Goal: Participate in discussion

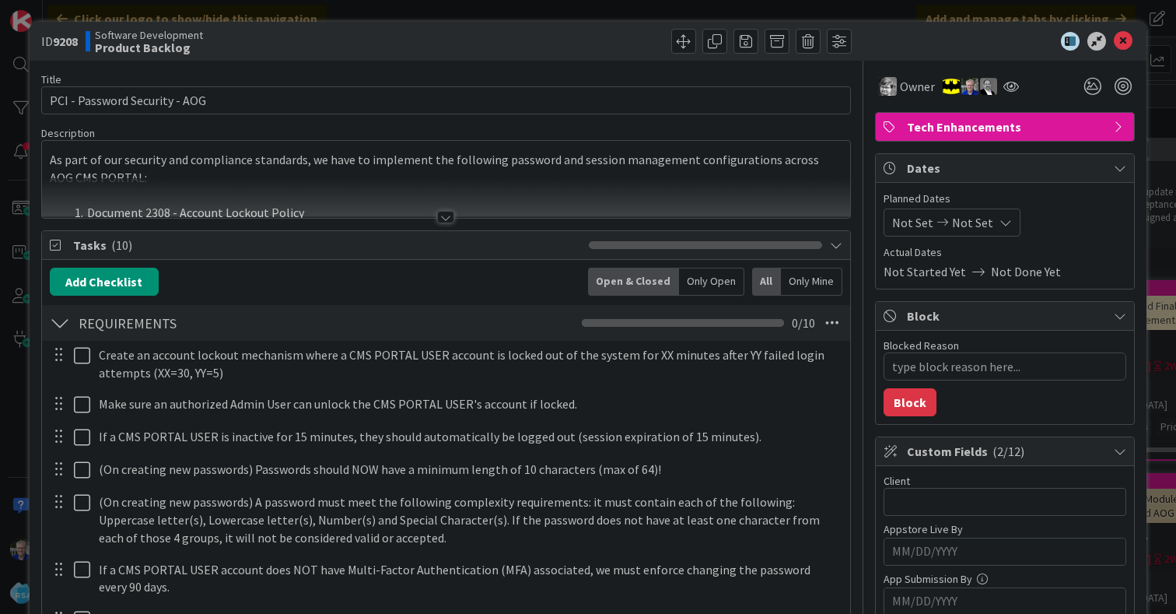
type textarea "x"
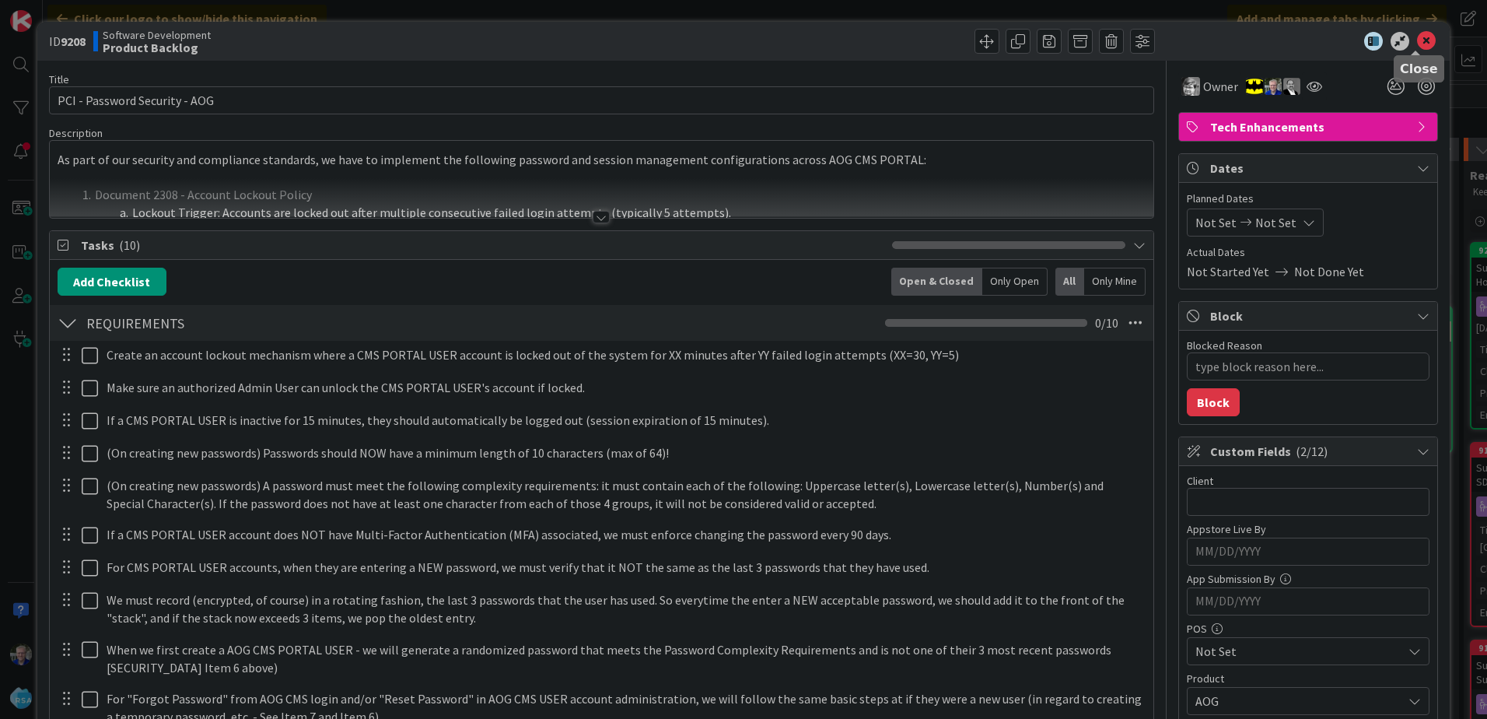
click at [1177, 40] on icon at bounding box center [1426, 41] width 19 height 19
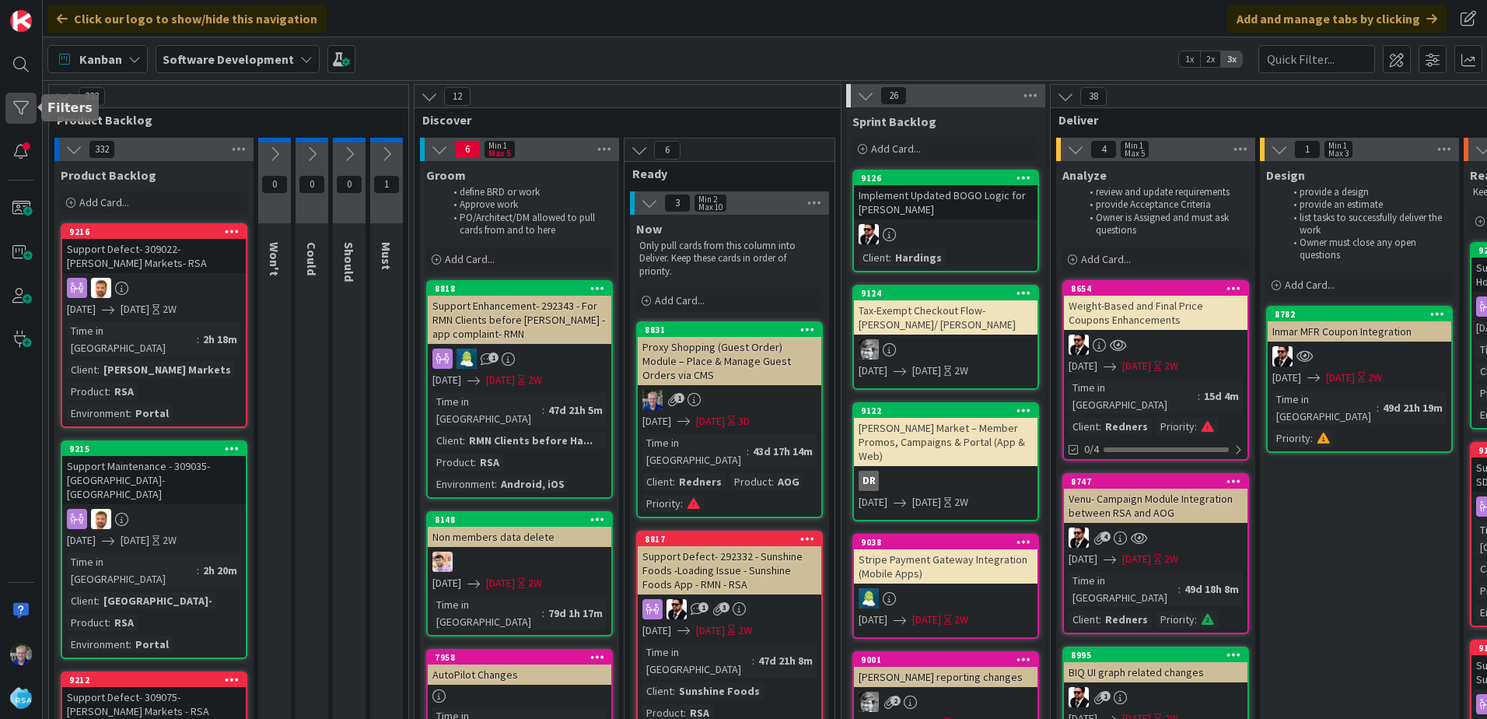
click at [20, 105] on div at bounding box center [20, 108] width 31 height 31
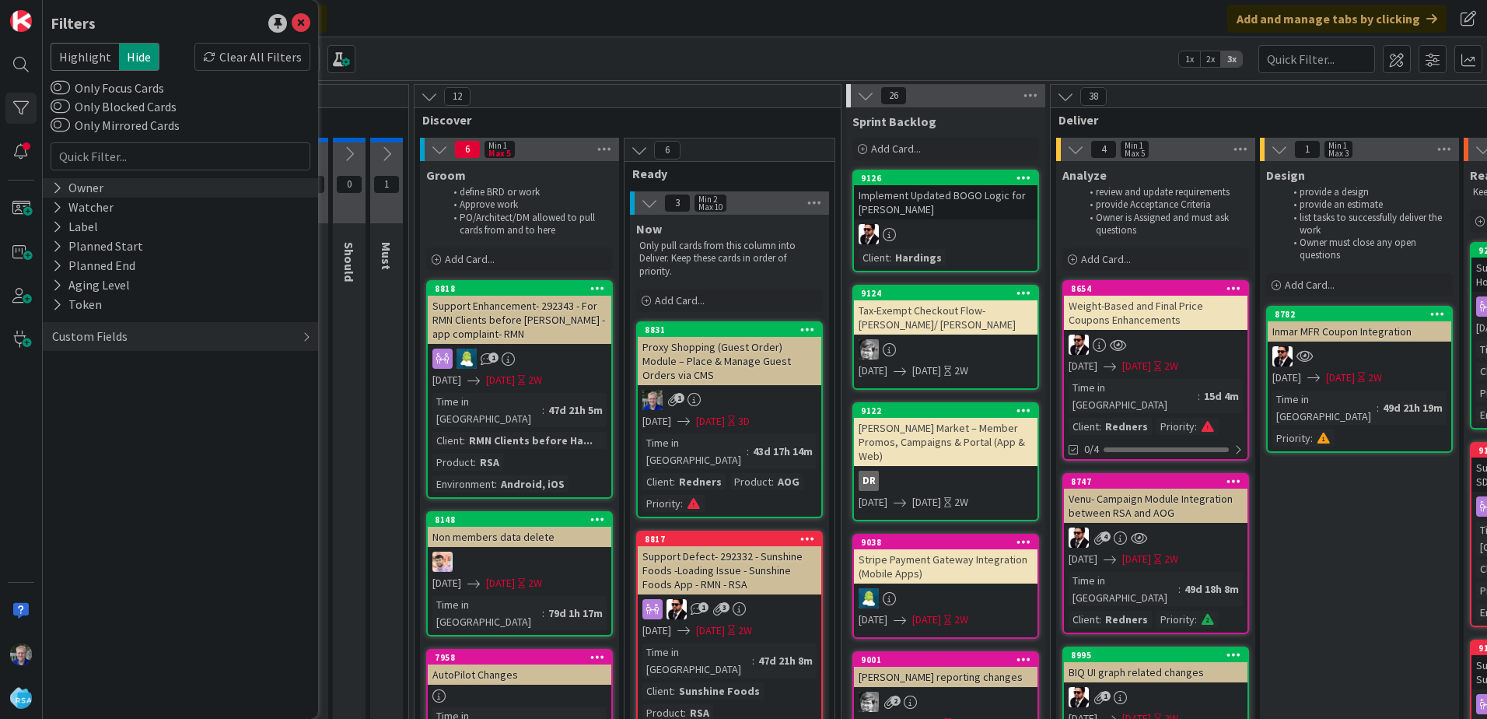
click at [58, 189] on icon at bounding box center [57, 187] width 10 height 13
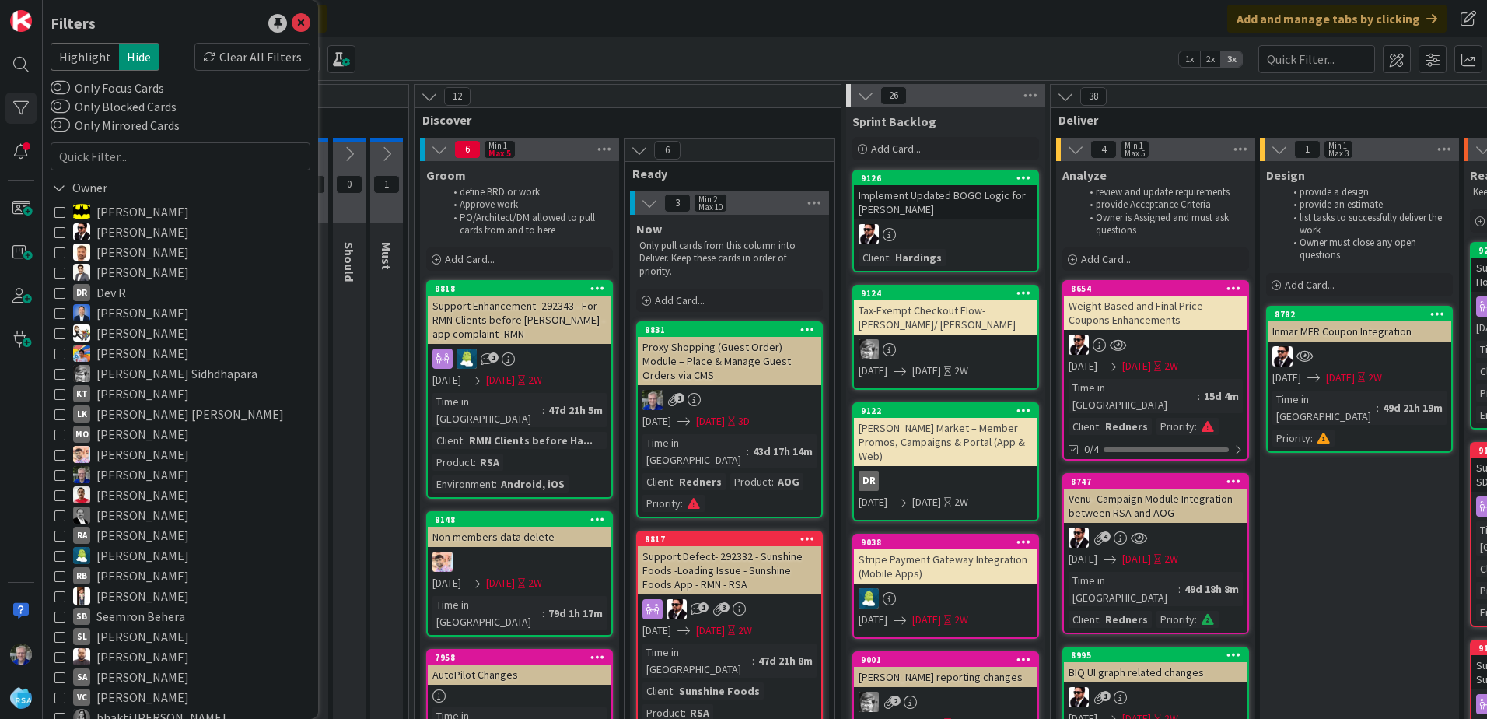
click at [59, 373] on icon at bounding box center [59, 373] width 11 height 11
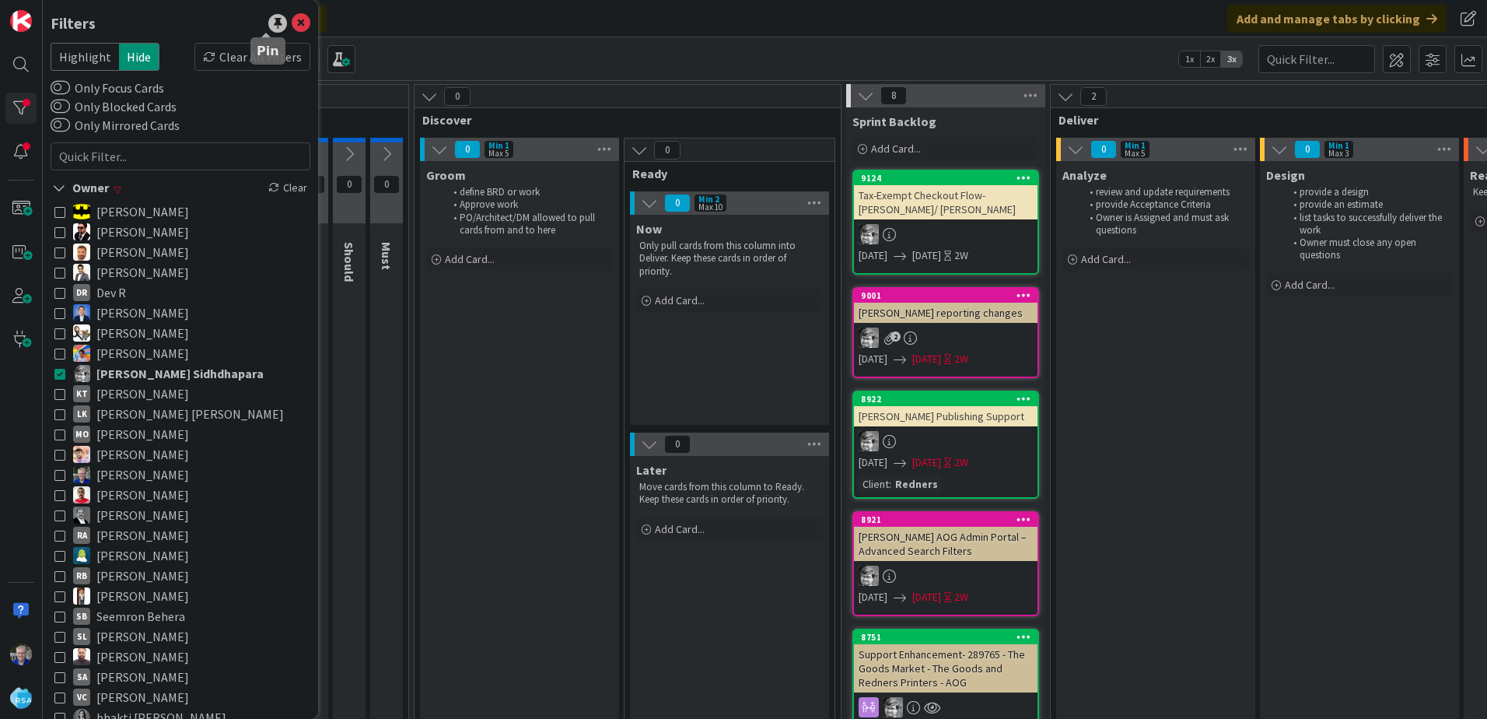
click at [270, 19] on div at bounding box center [277, 23] width 19 height 19
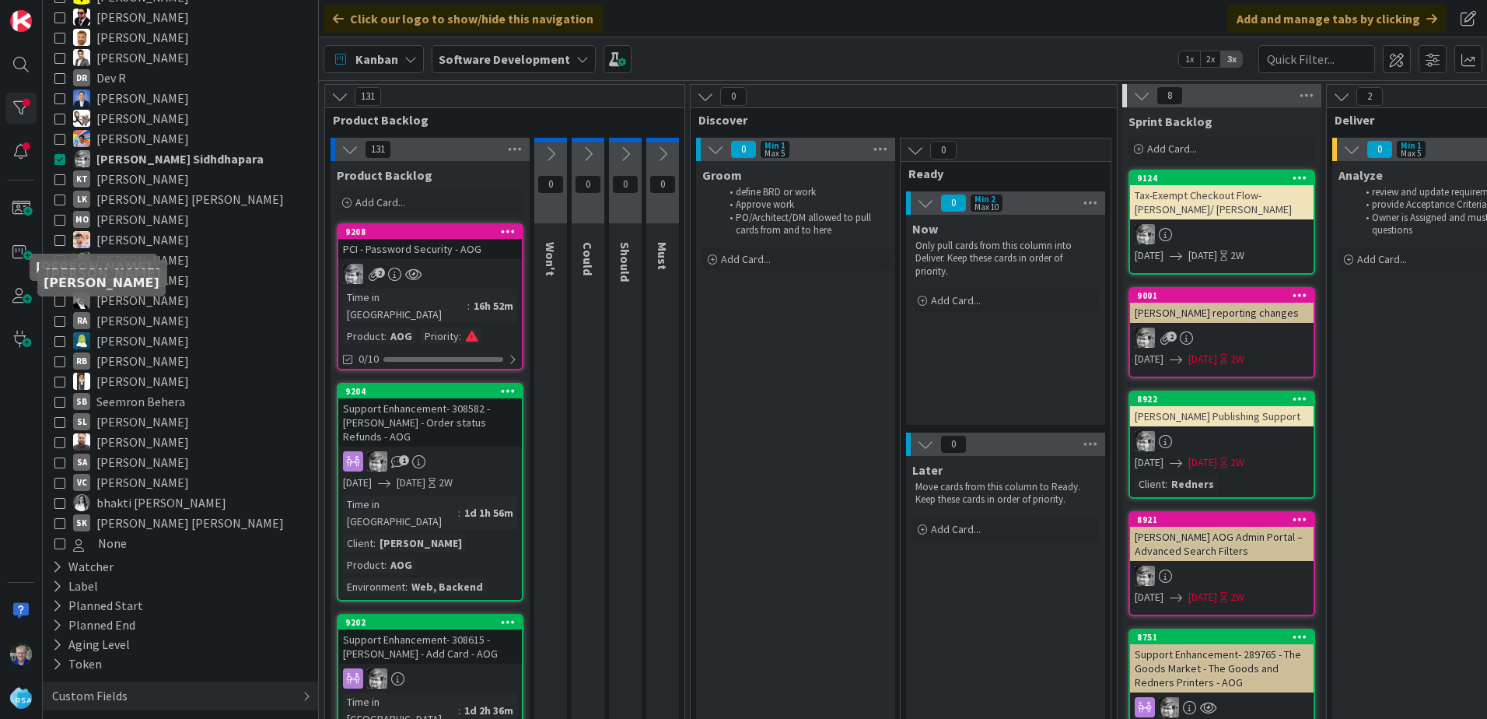
scroll to position [226, 0]
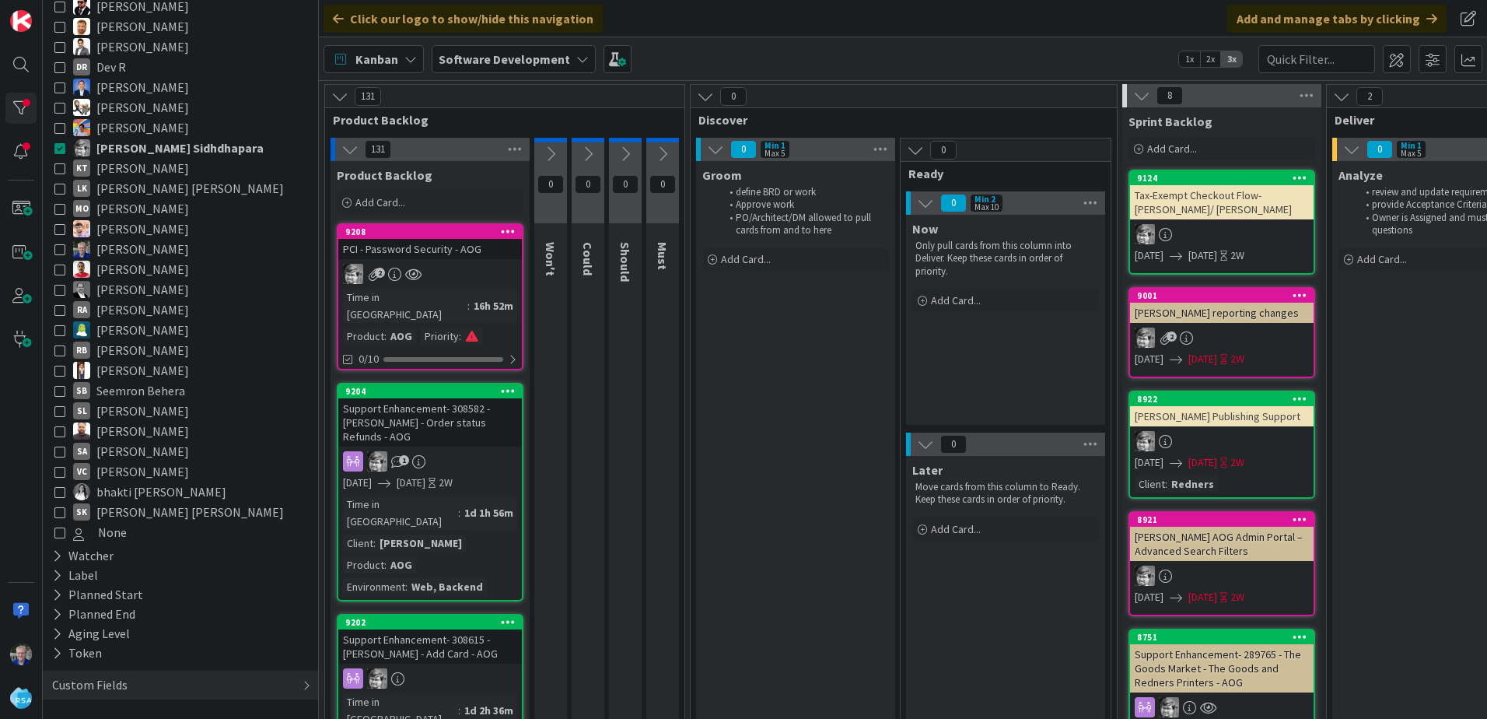
click at [61, 489] on icon at bounding box center [59, 491] width 11 height 11
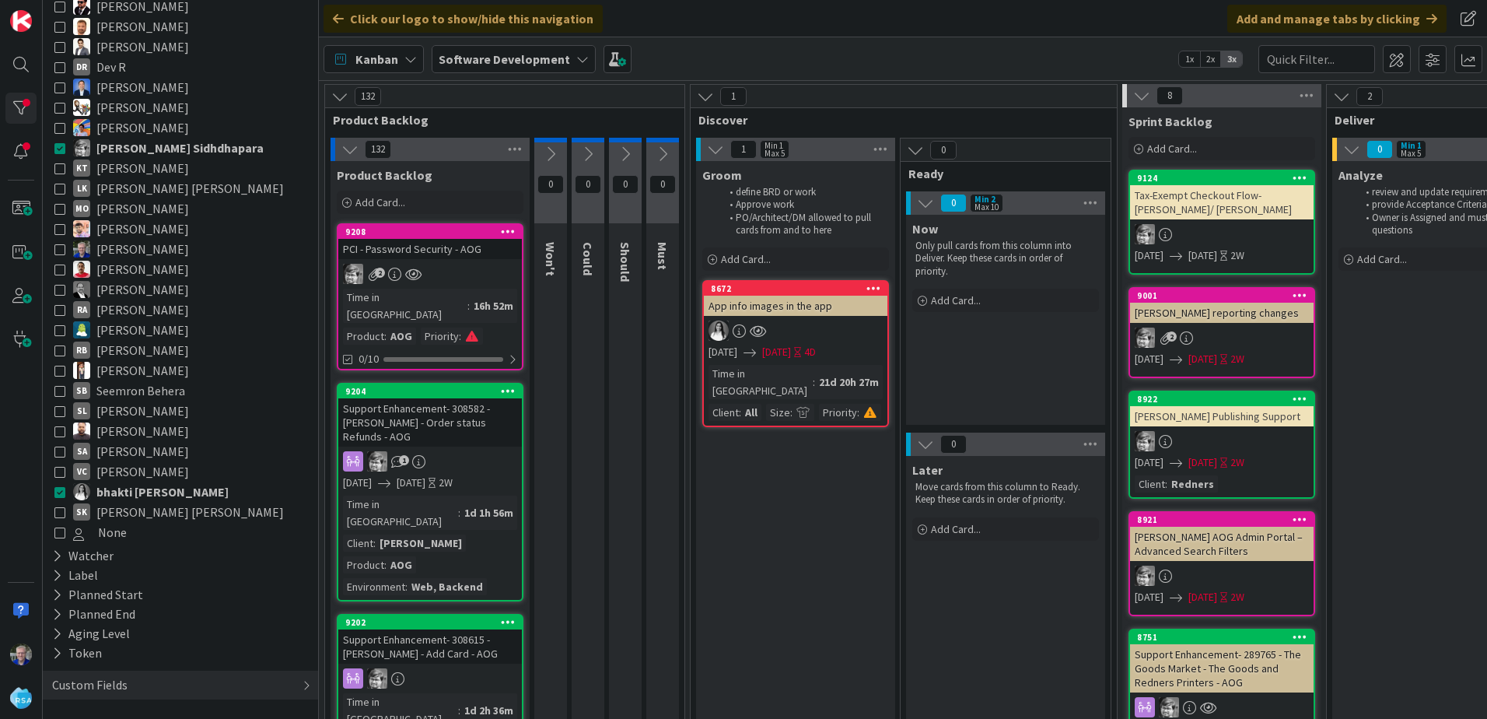
click at [58, 149] on icon at bounding box center [59, 147] width 11 height 11
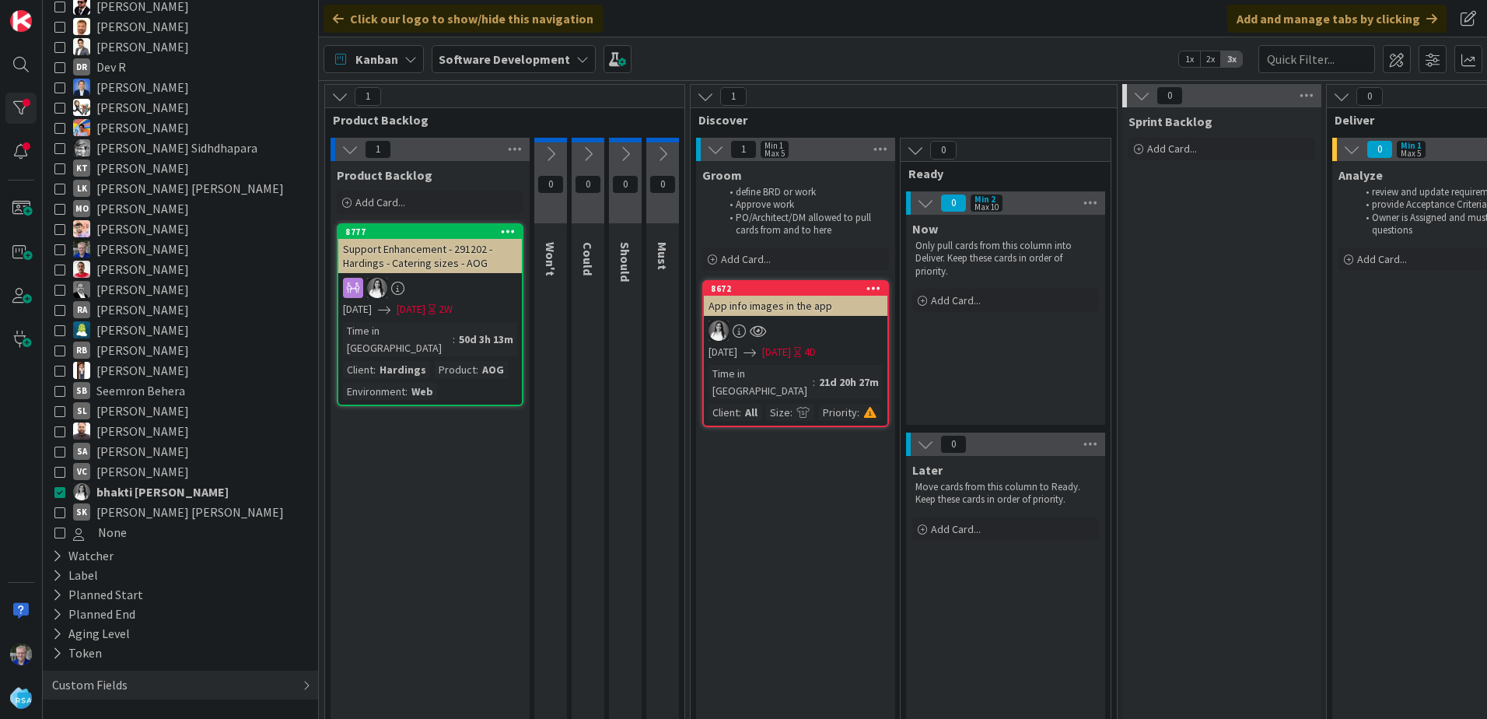
click at [56, 125] on icon at bounding box center [59, 127] width 11 height 11
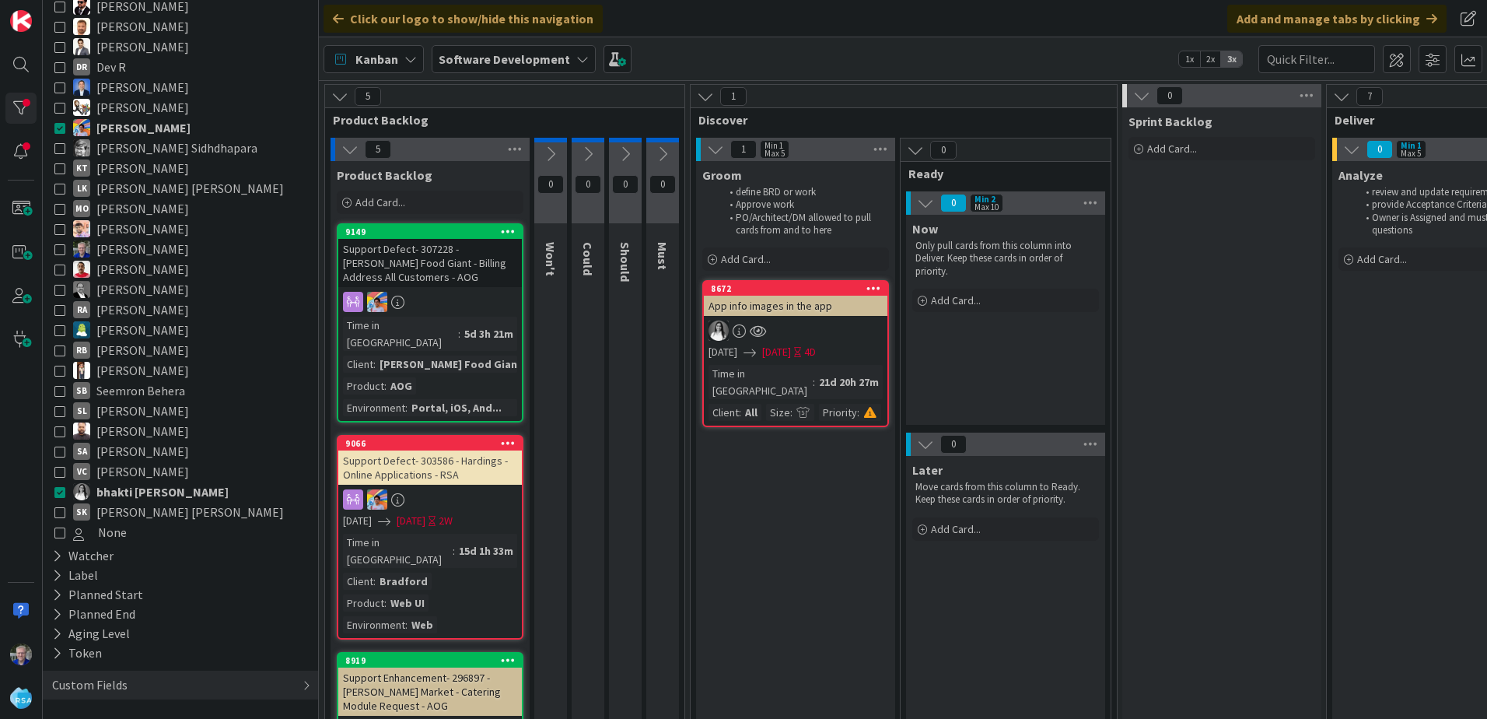
click at [58, 492] on icon at bounding box center [59, 491] width 11 height 11
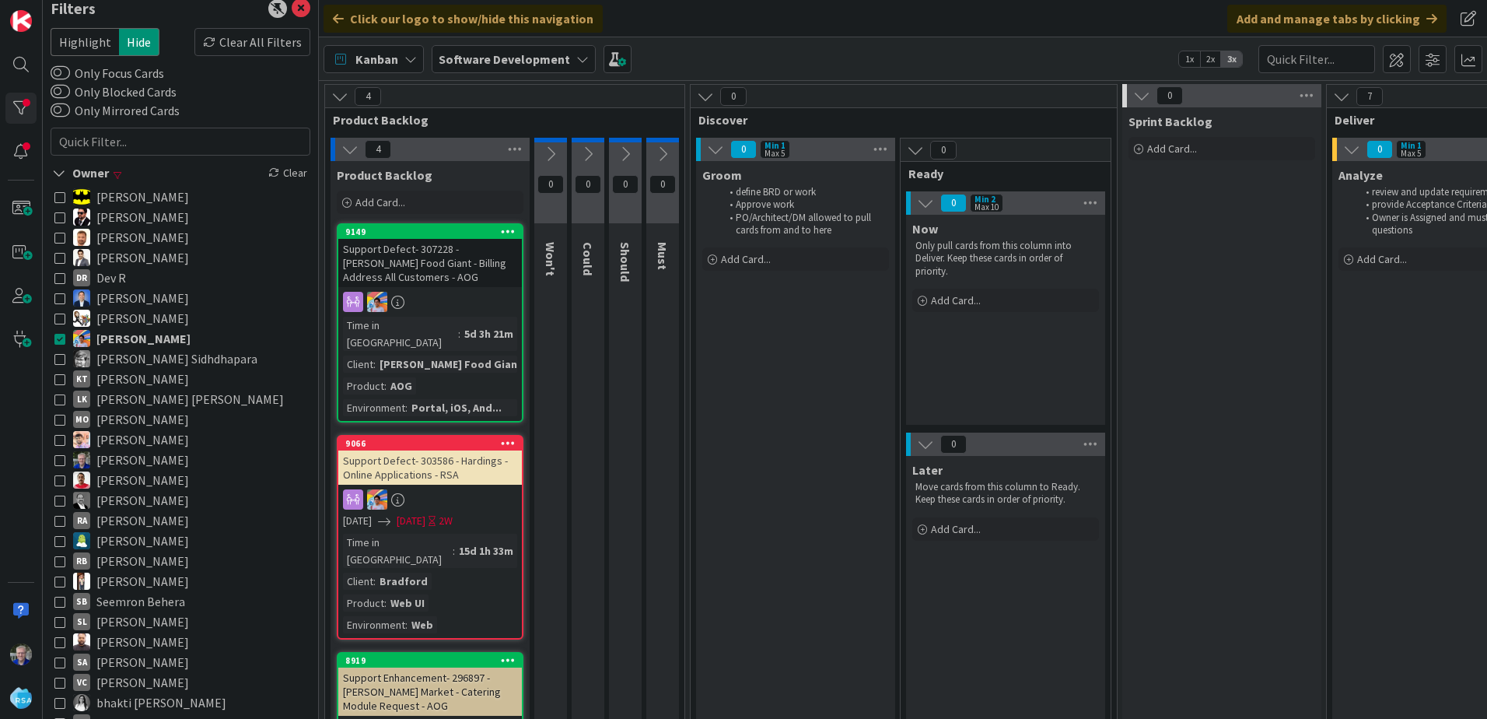
scroll to position [0, 0]
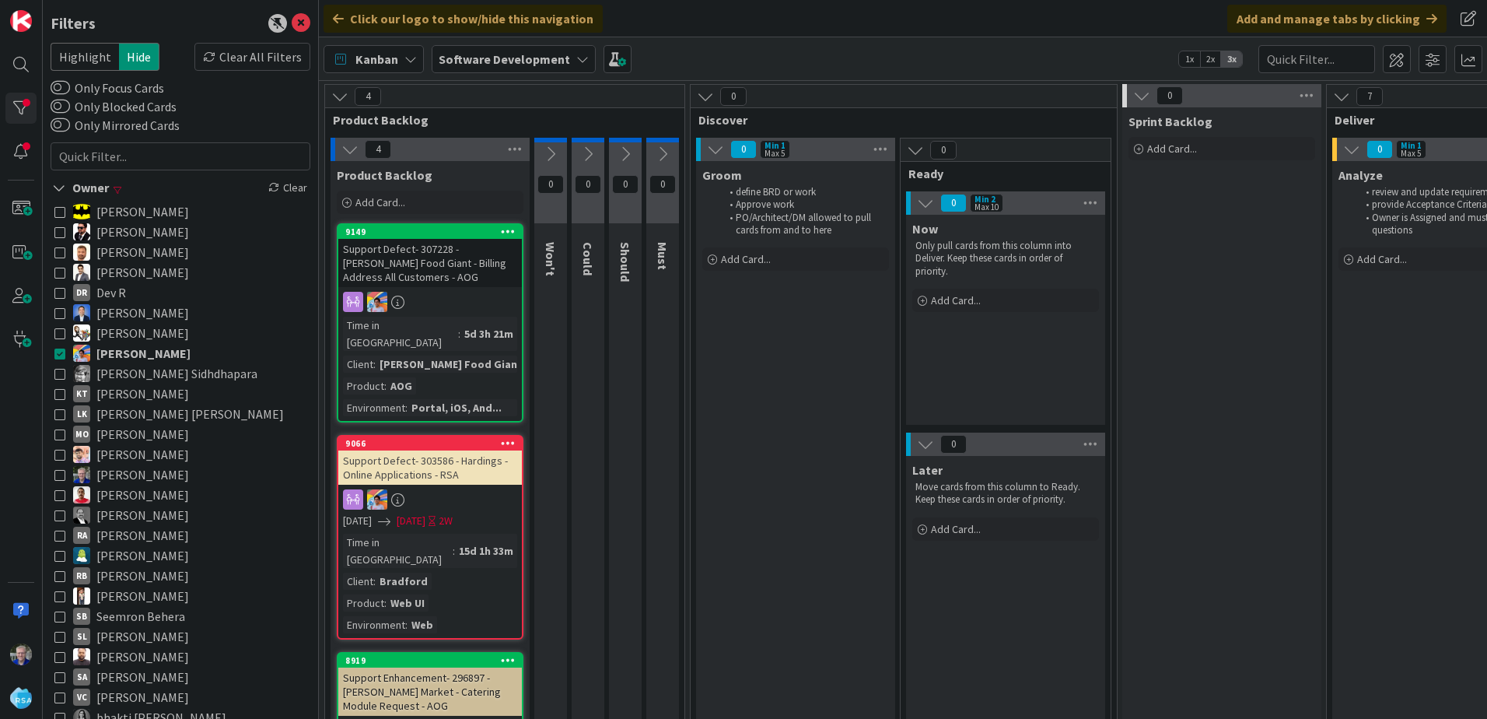
click at [58, 232] on icon at bounding box center [59, 231] width 11 height 11
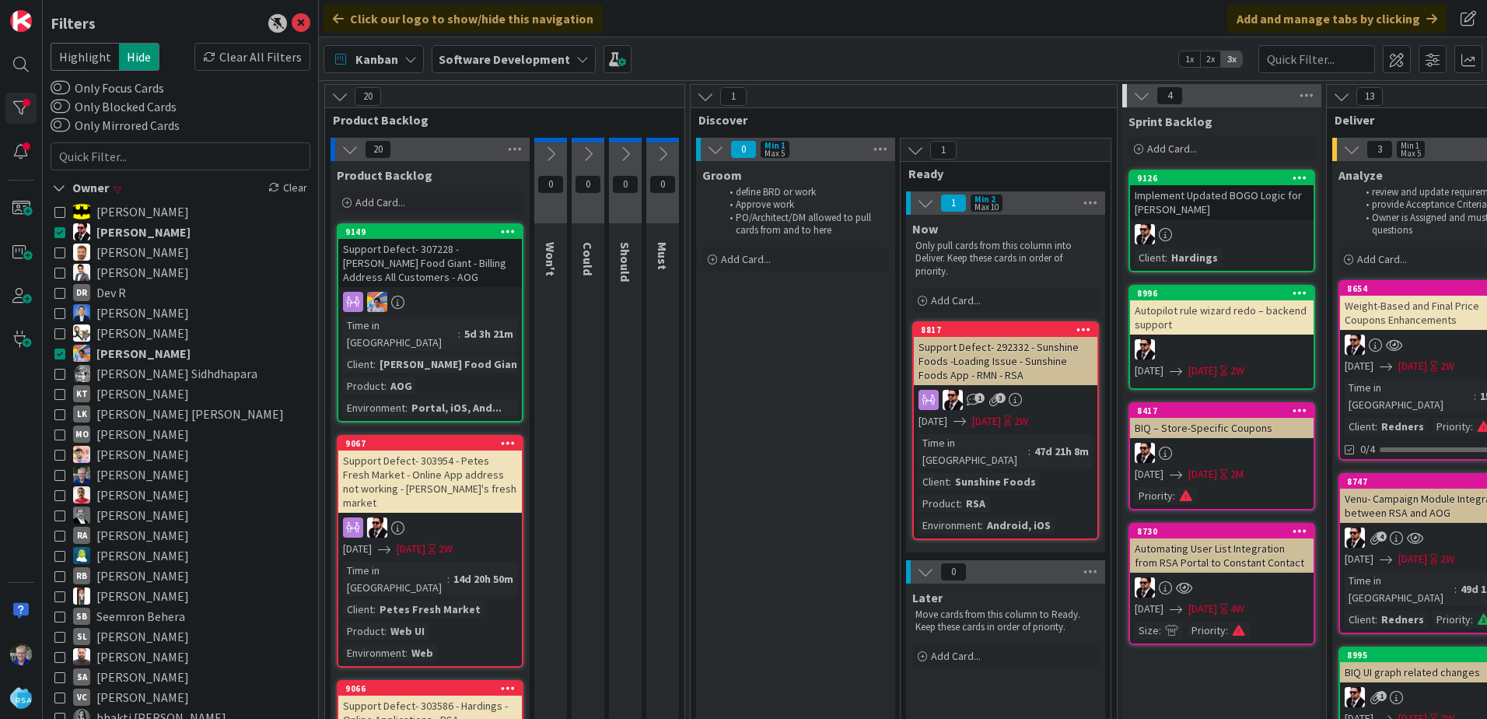
click at [60, 354] on icon at bounding box center [59, 353] width 11 height 11
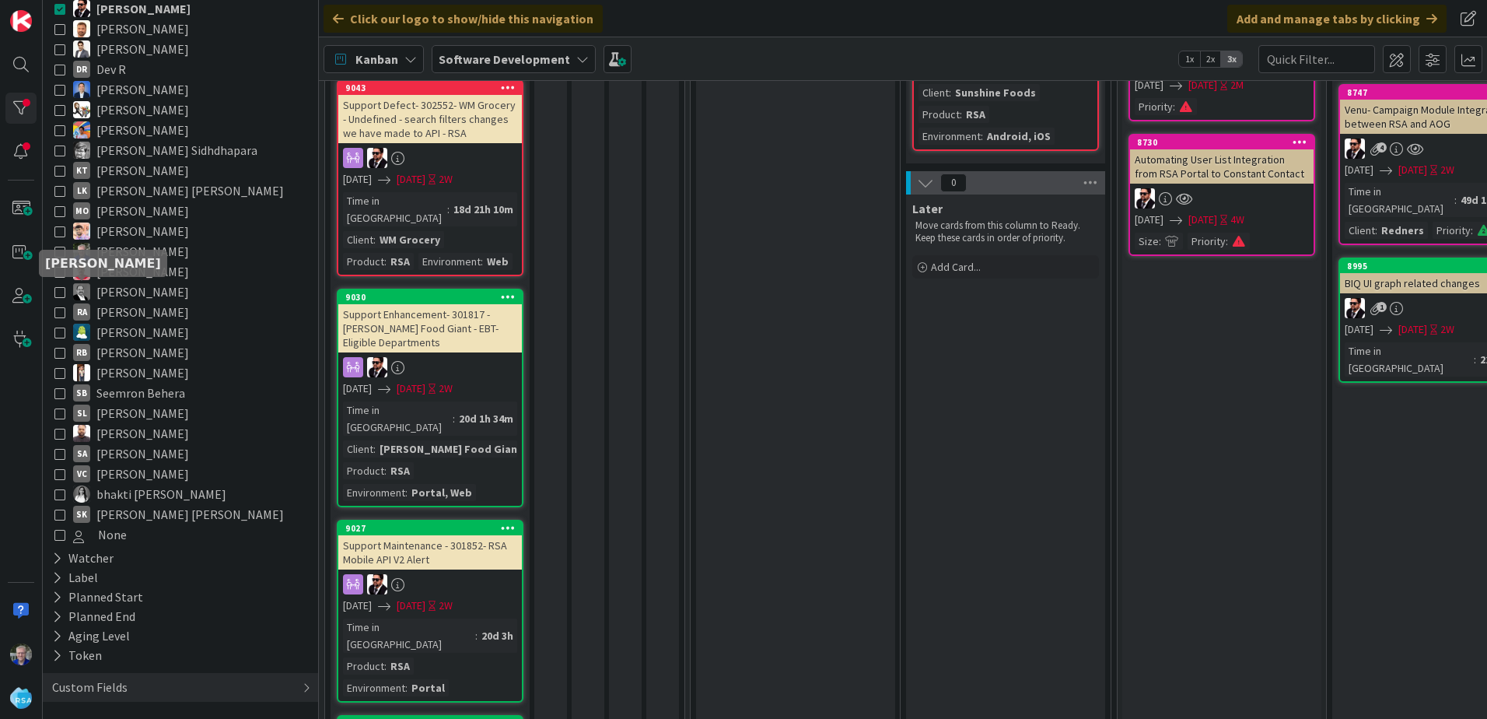
scroll to position [226, 0]
click at [60, 426] on icon at bounding box center [59, 430] width 11 height 11
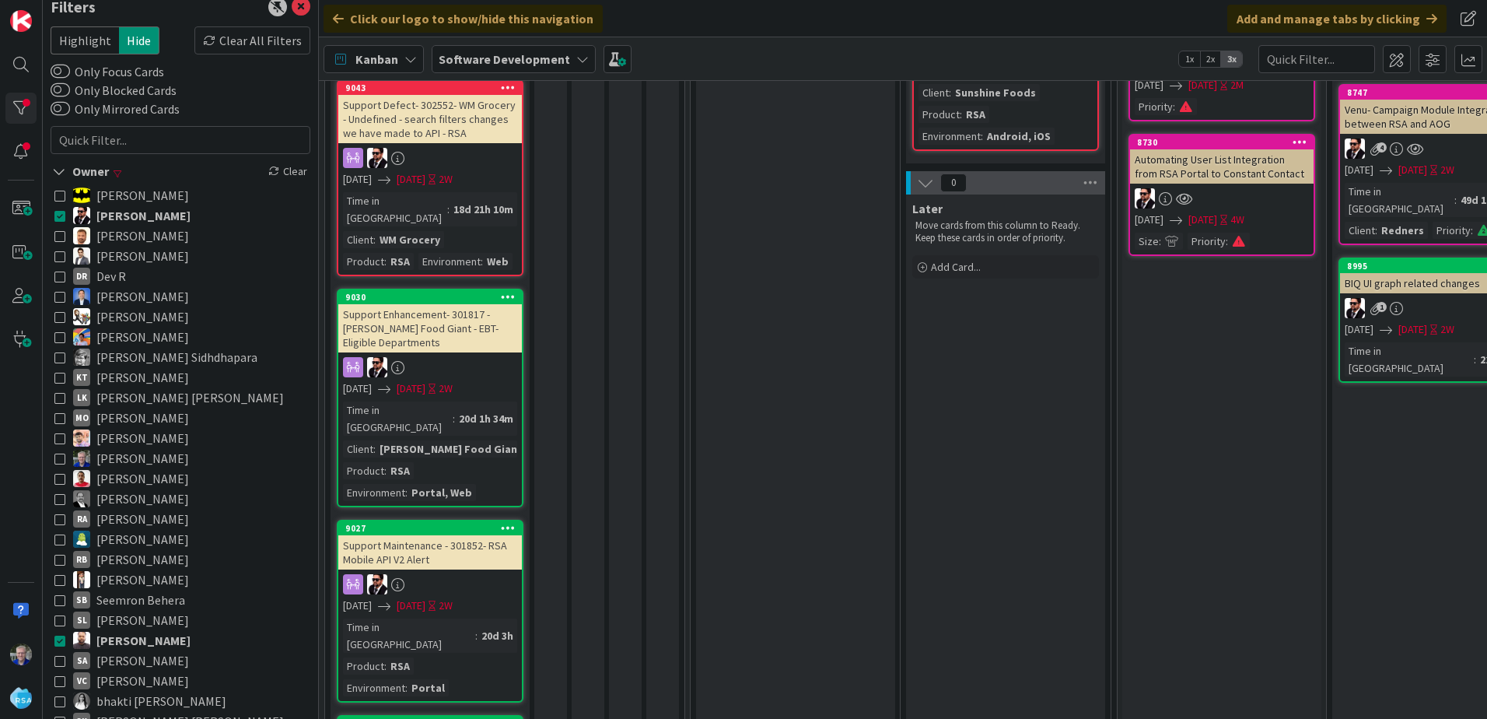
scroll to position [0, 0]
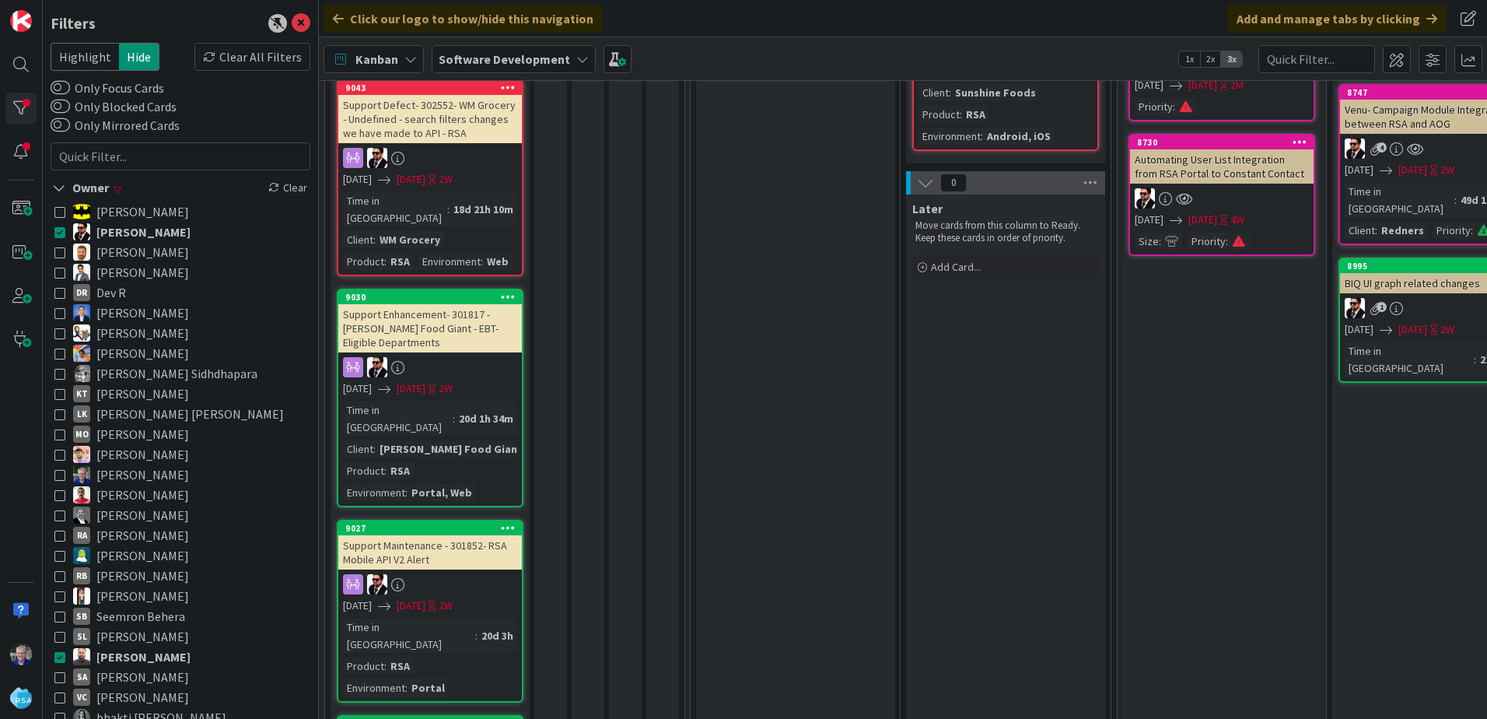
click at [62, 232] on icon at bounding box center [59, 231] width 11 height 11
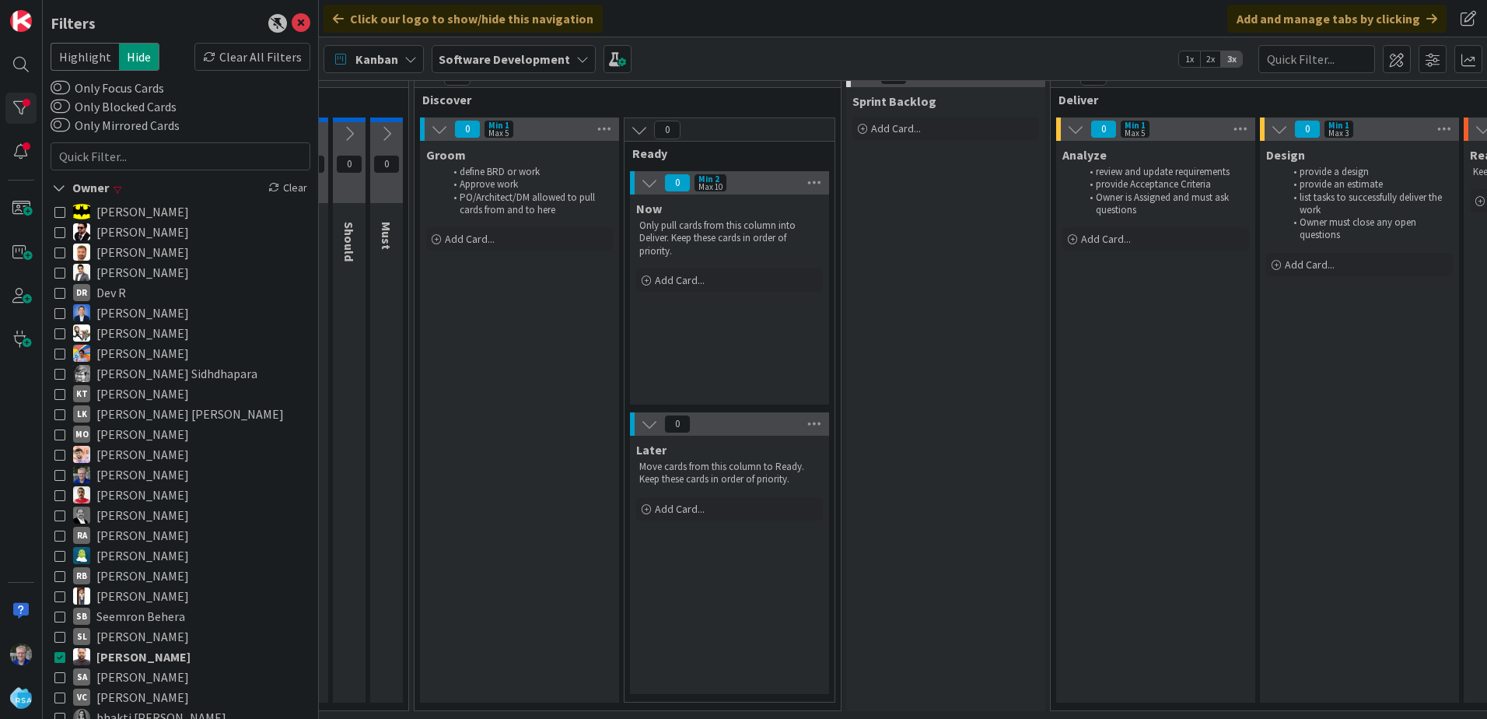
scroll to position [32, 0]
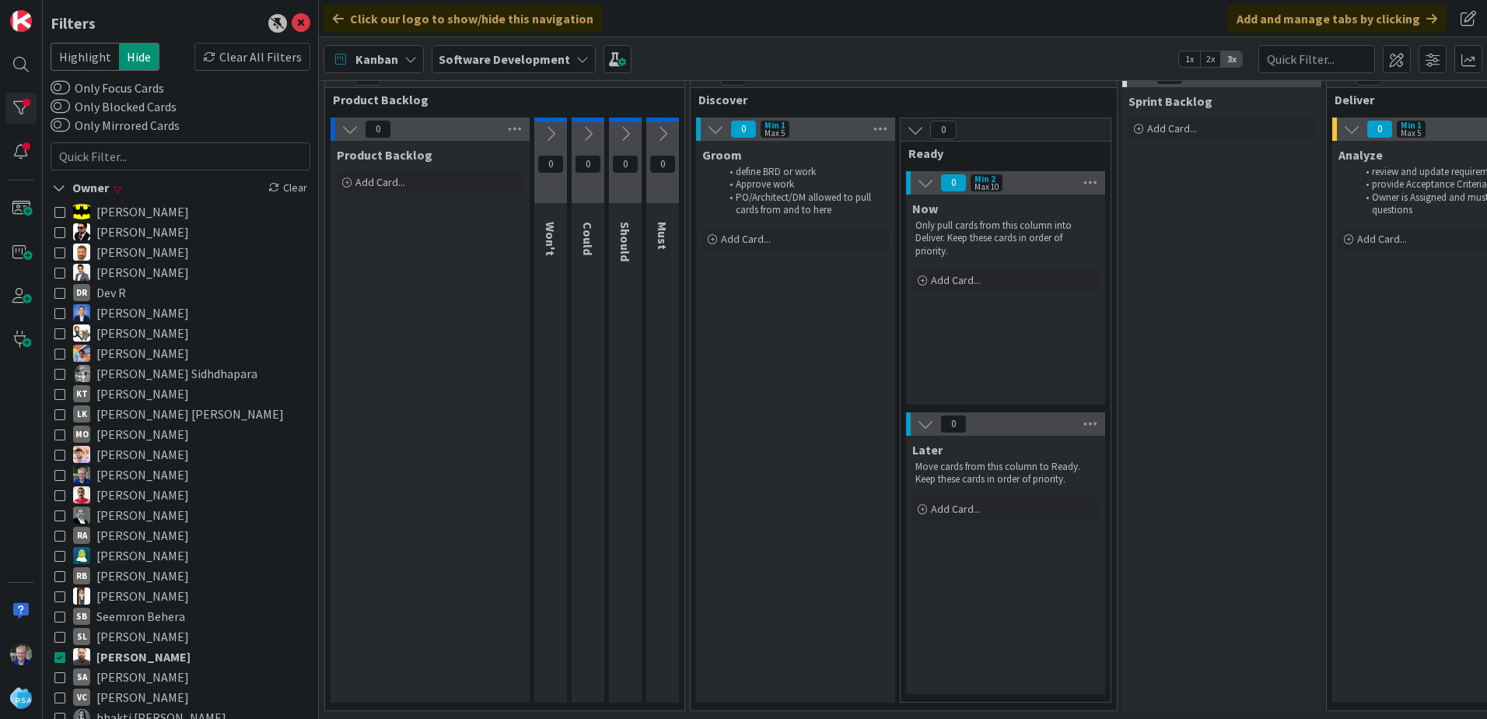
click at [60, 555] on icon at bounding box center [59, 555] width 11 height 11
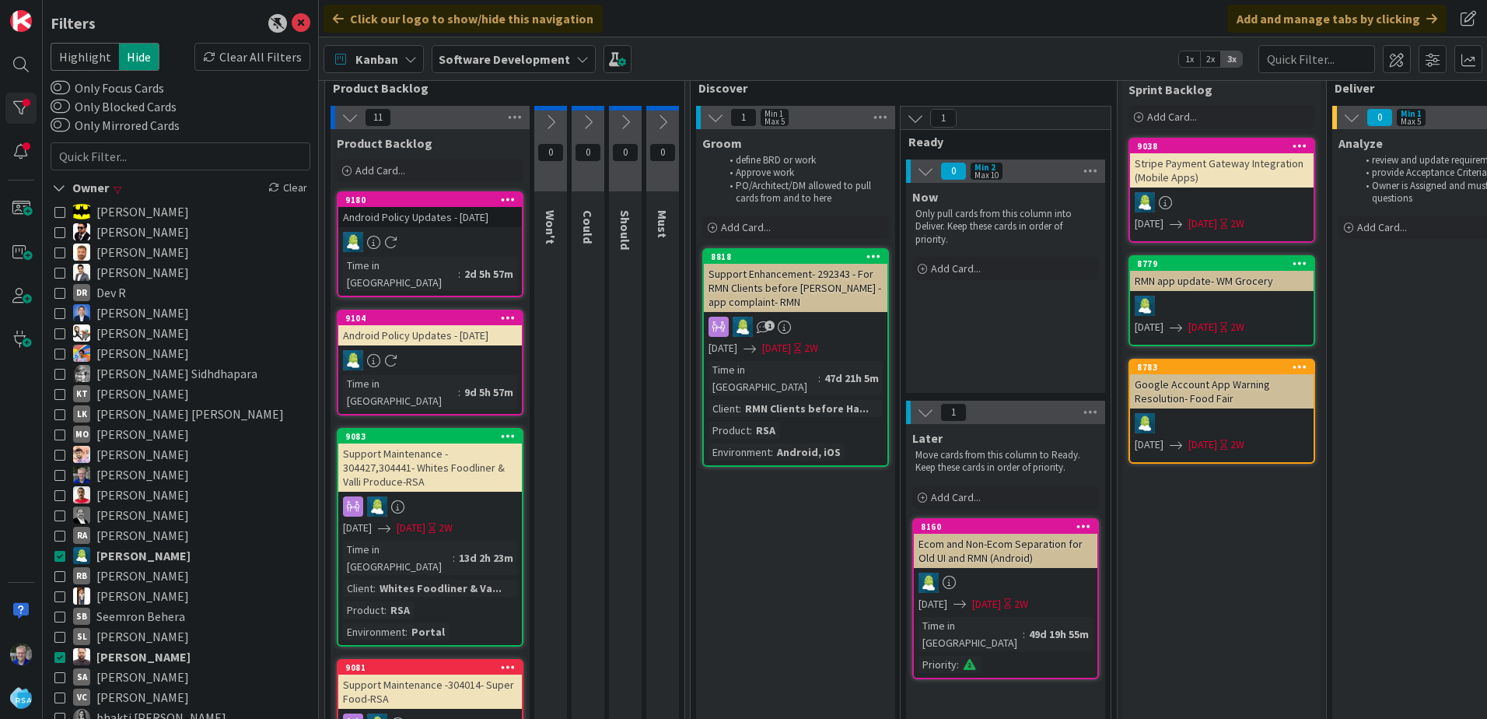
click at [60, 614] on icon at bounding box center [59, 656] width 11 height 11
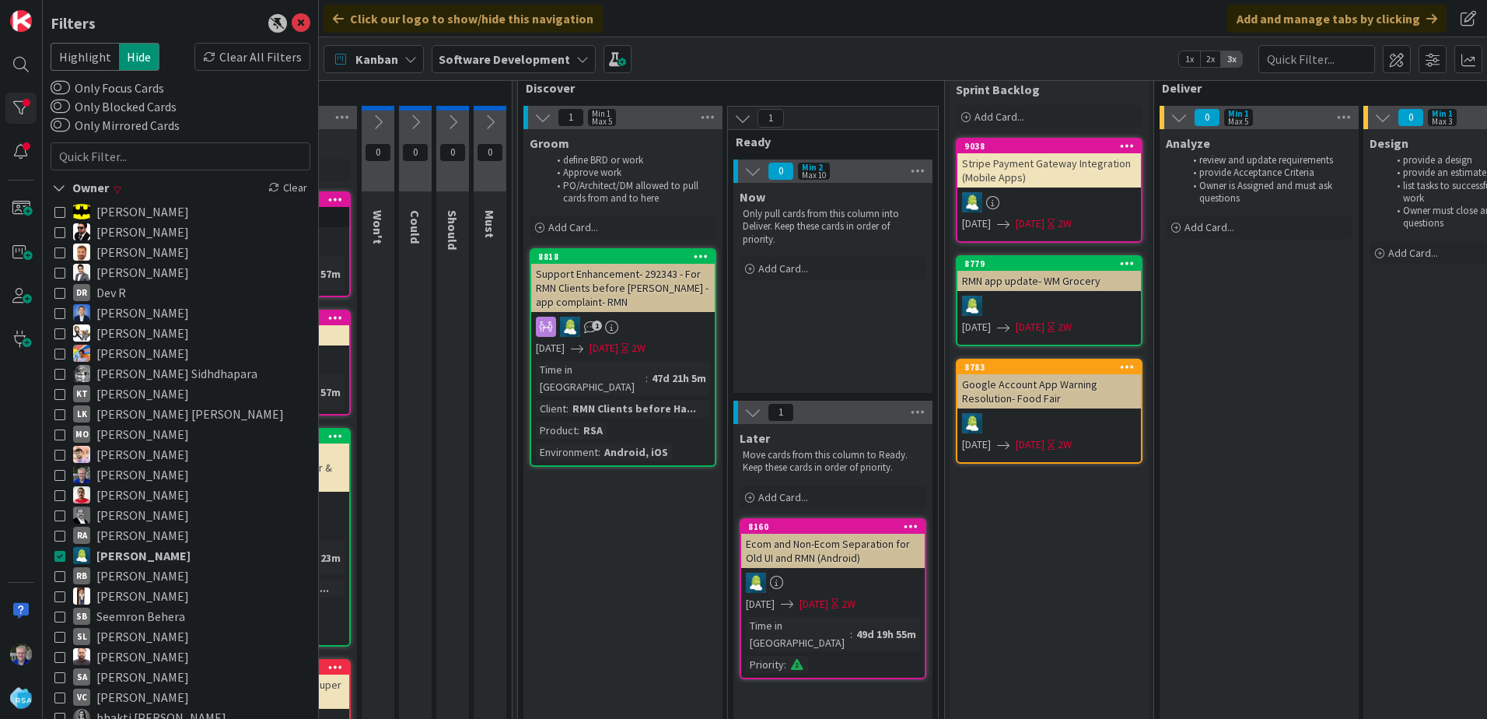
scroll to position [32, 170]
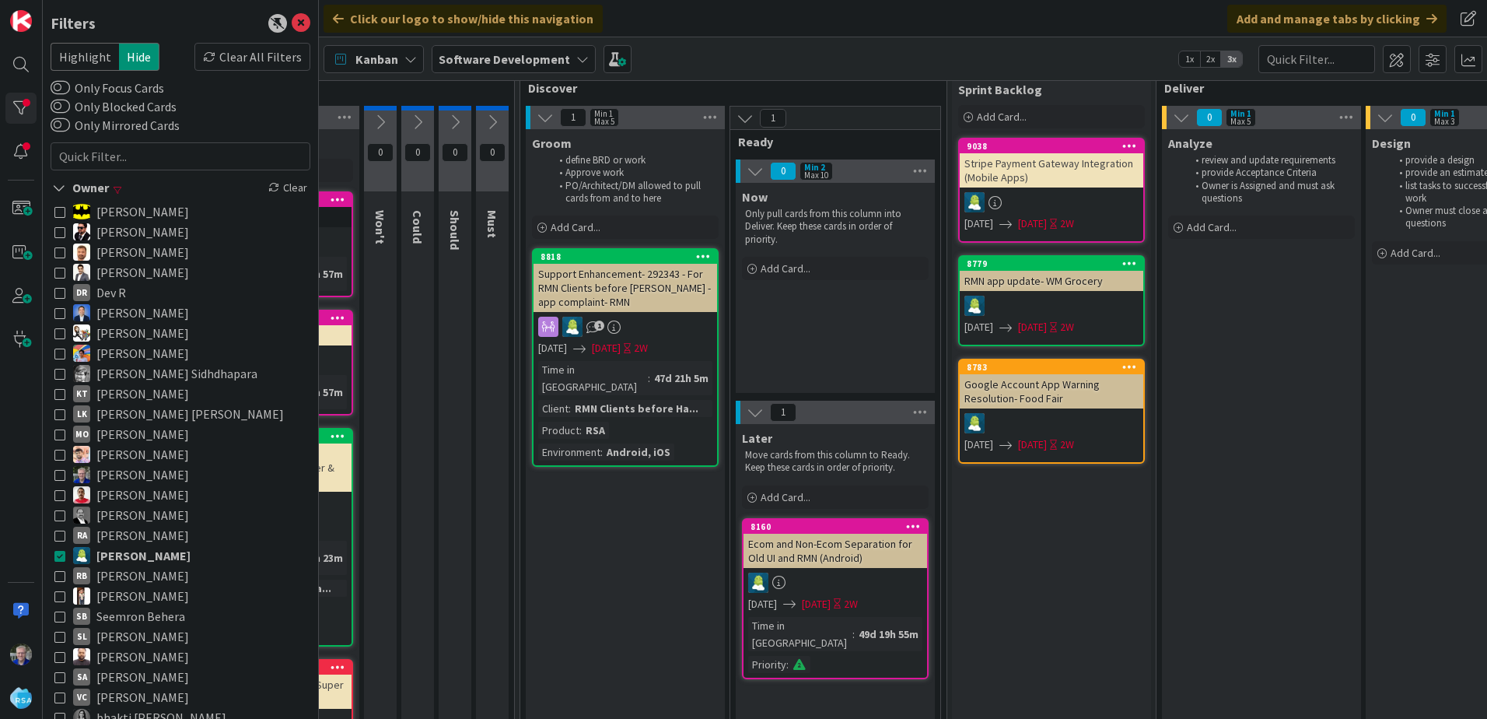
click at [61, 557] on icon at bounding box center [59, 555] width 11 height 11
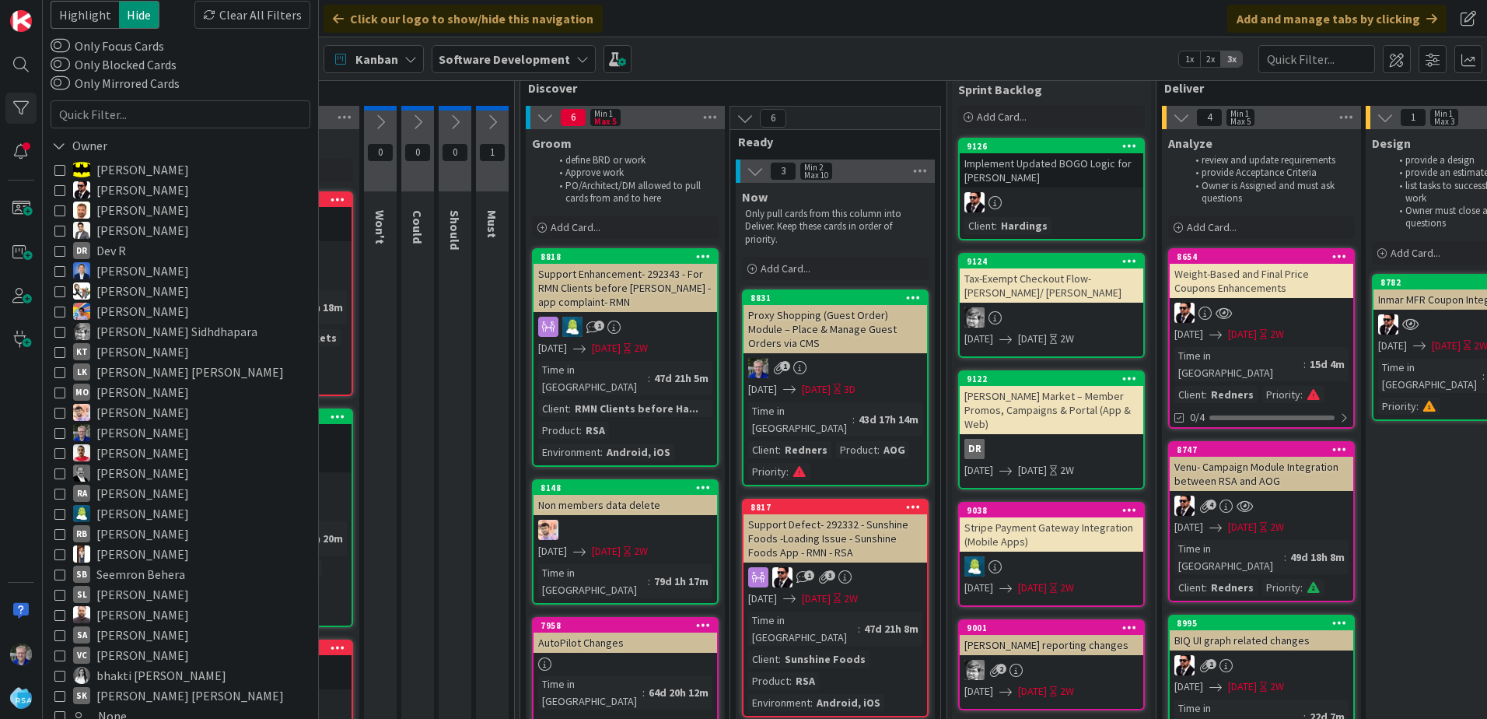
scroll to position [78, 0]
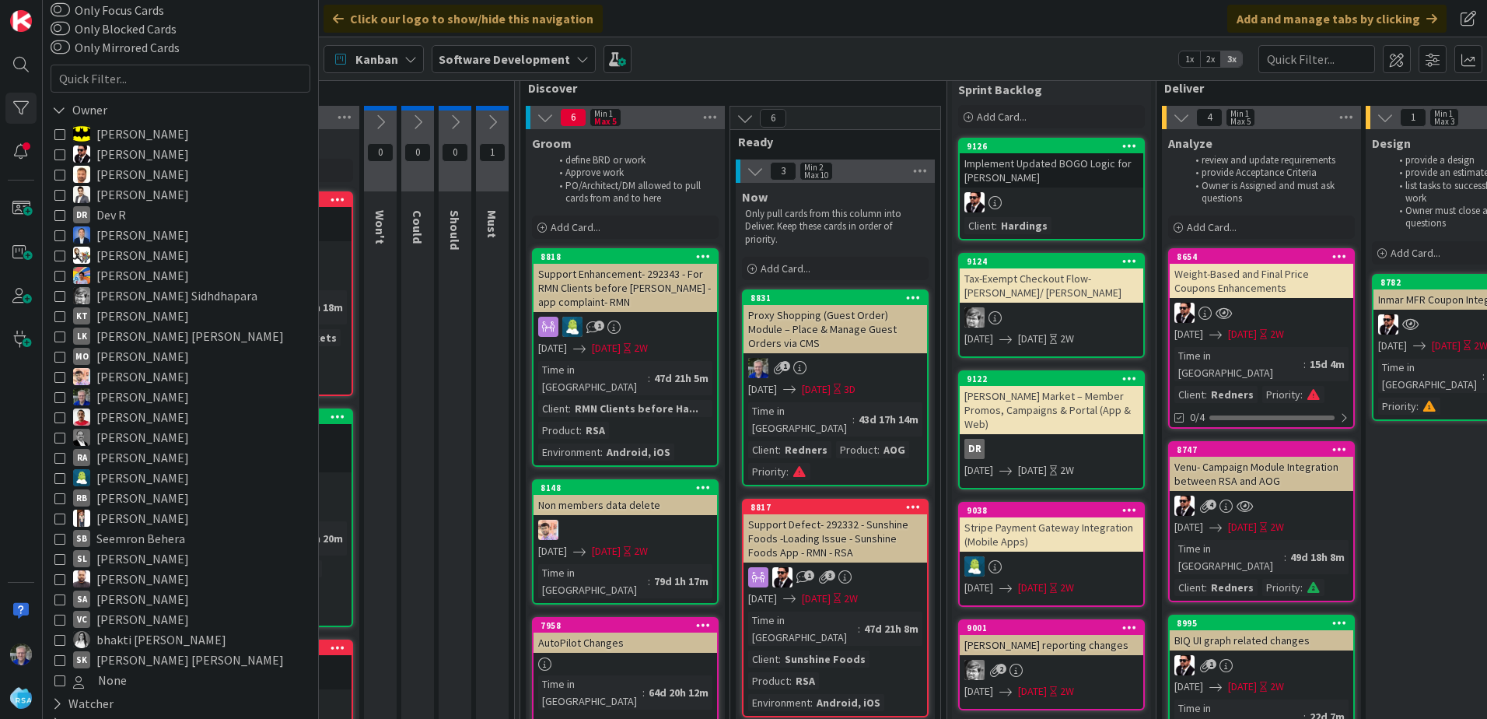
click at [56, 334] on icon at bounding box center [59, 336] width 11 height 11
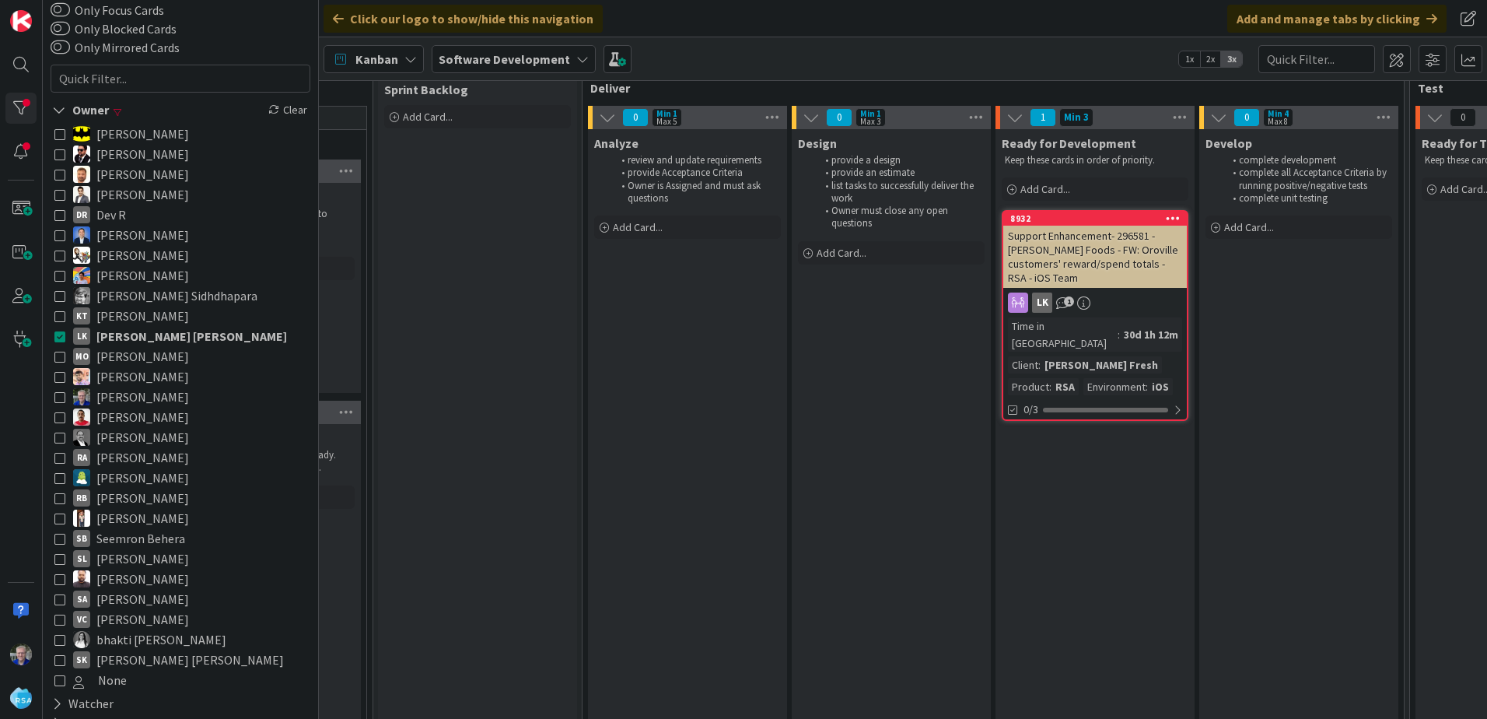
scroll to position [32, 691]
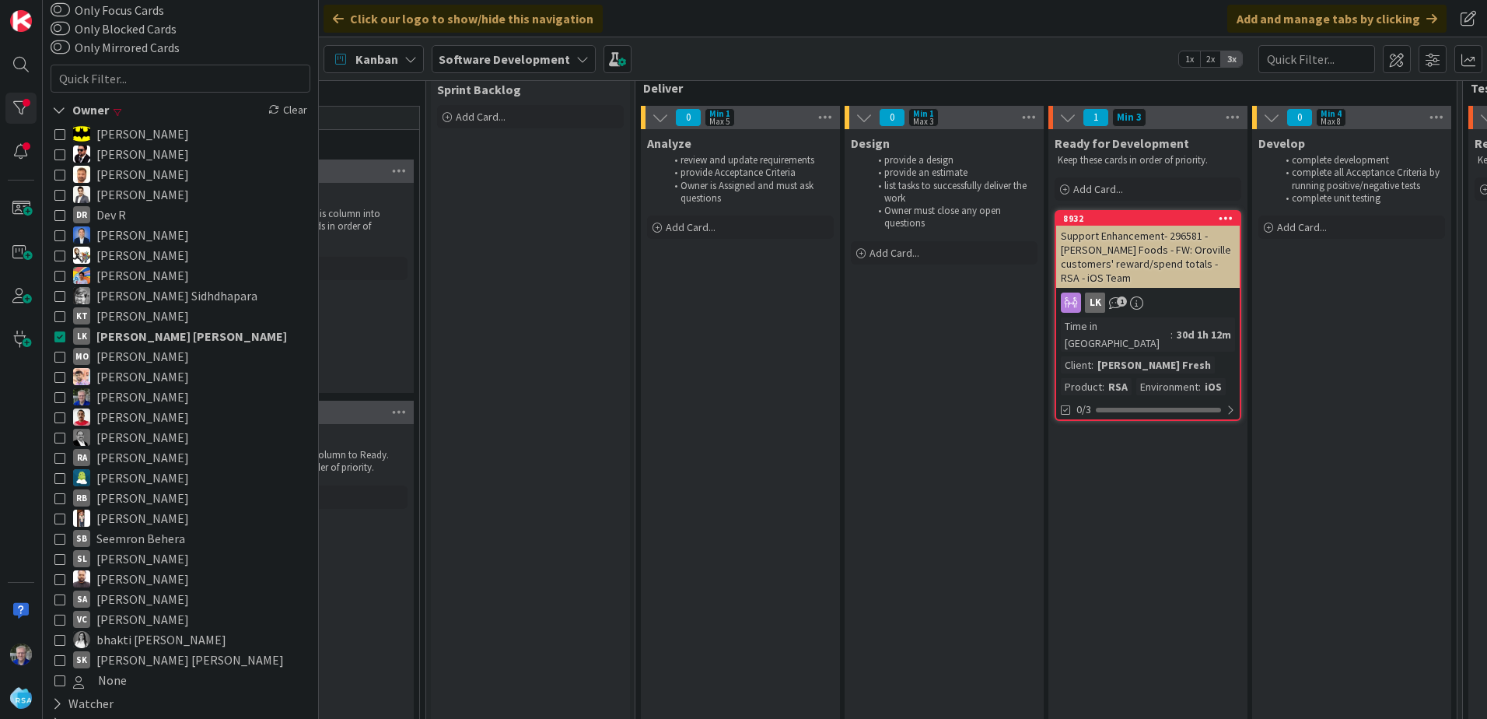
click at [54, 614] on icon at bounding box center [59, 659] width 11 height 11
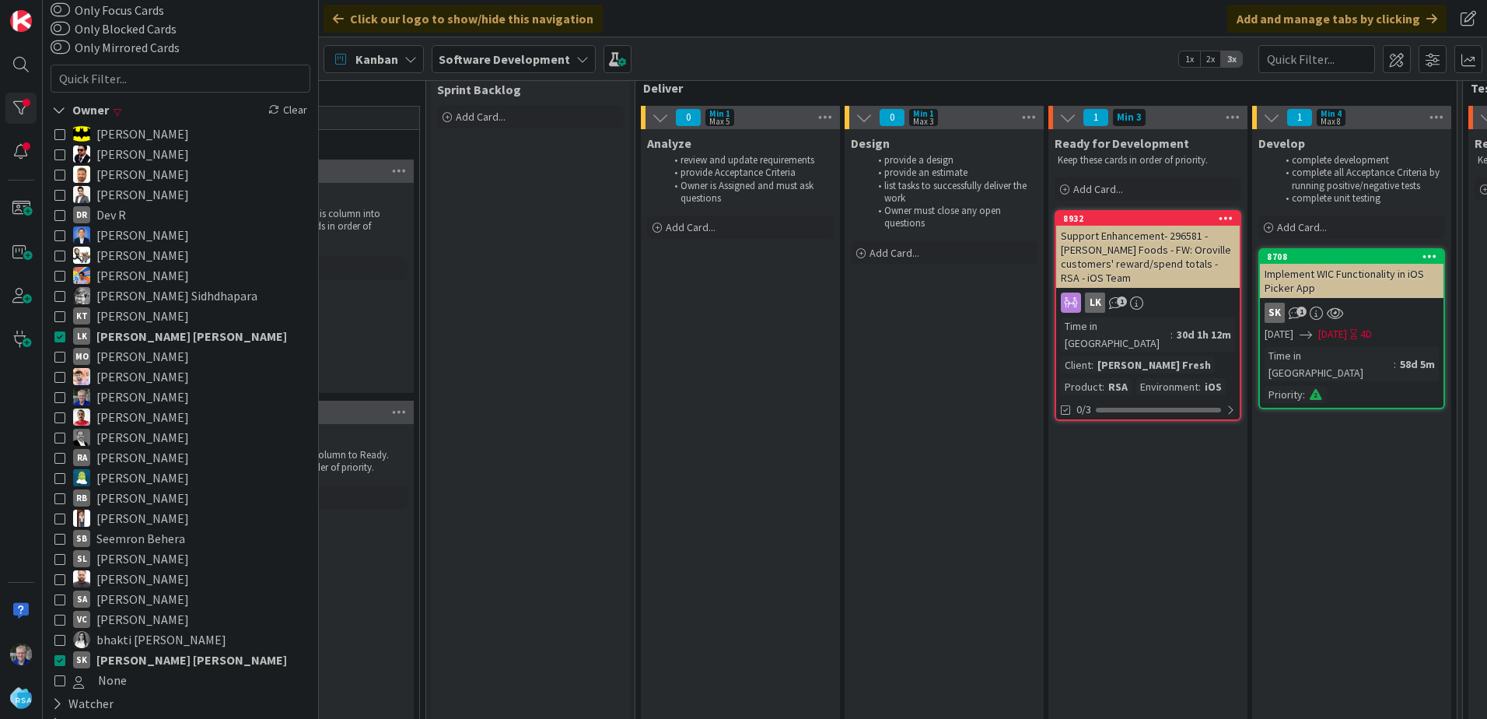
click at [58, 337] on icon at bounding box center [59, 336] width 11 height 11
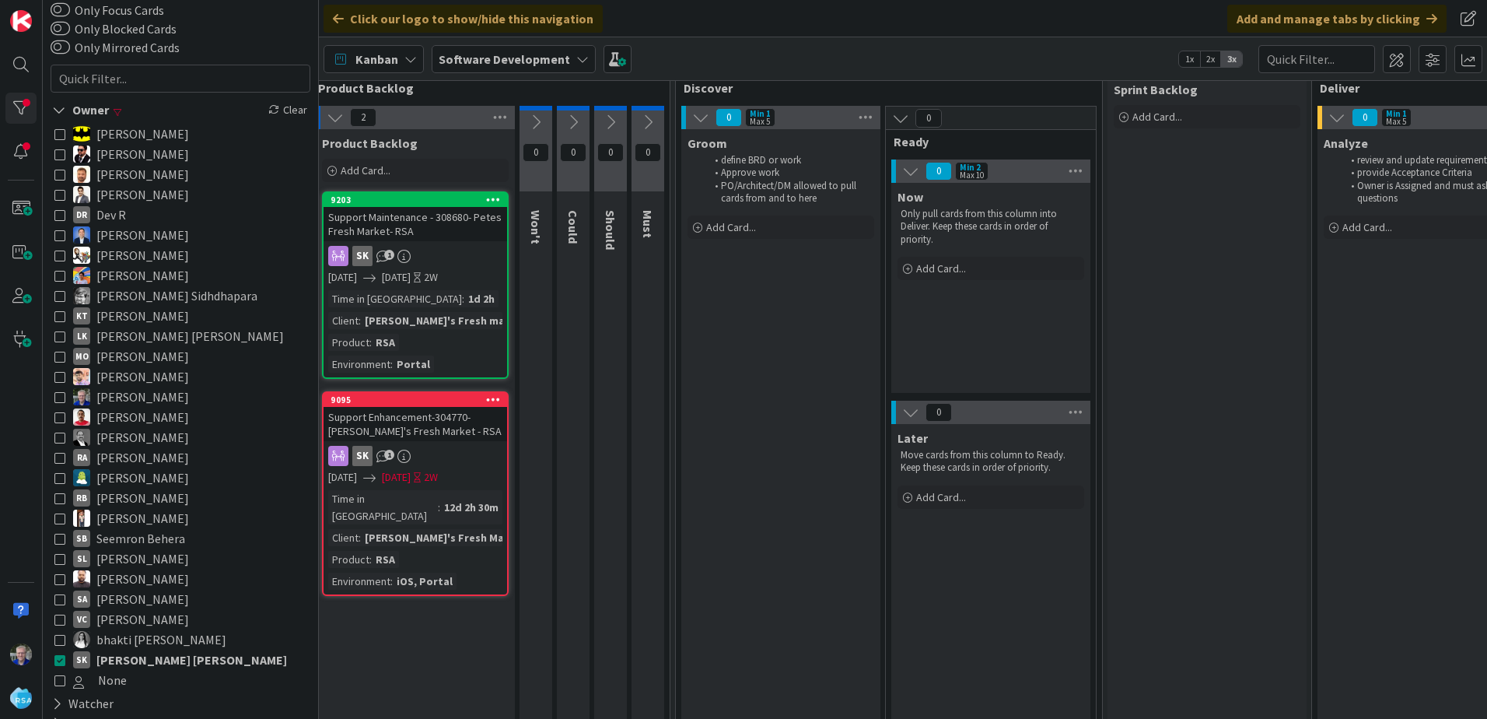
scroll to position [32, 0]
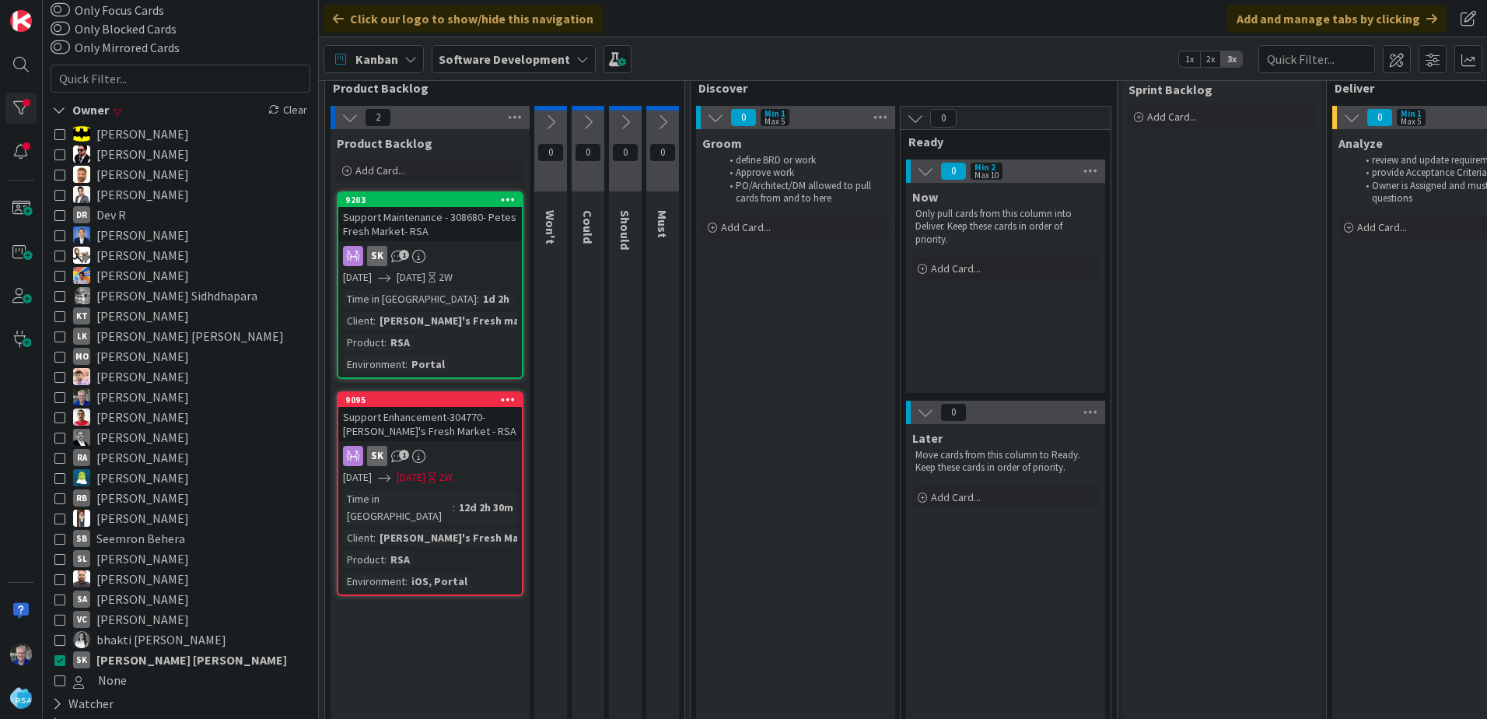
click at [56, 555] on icon at bounding box center [59, 558] width 11 height 11
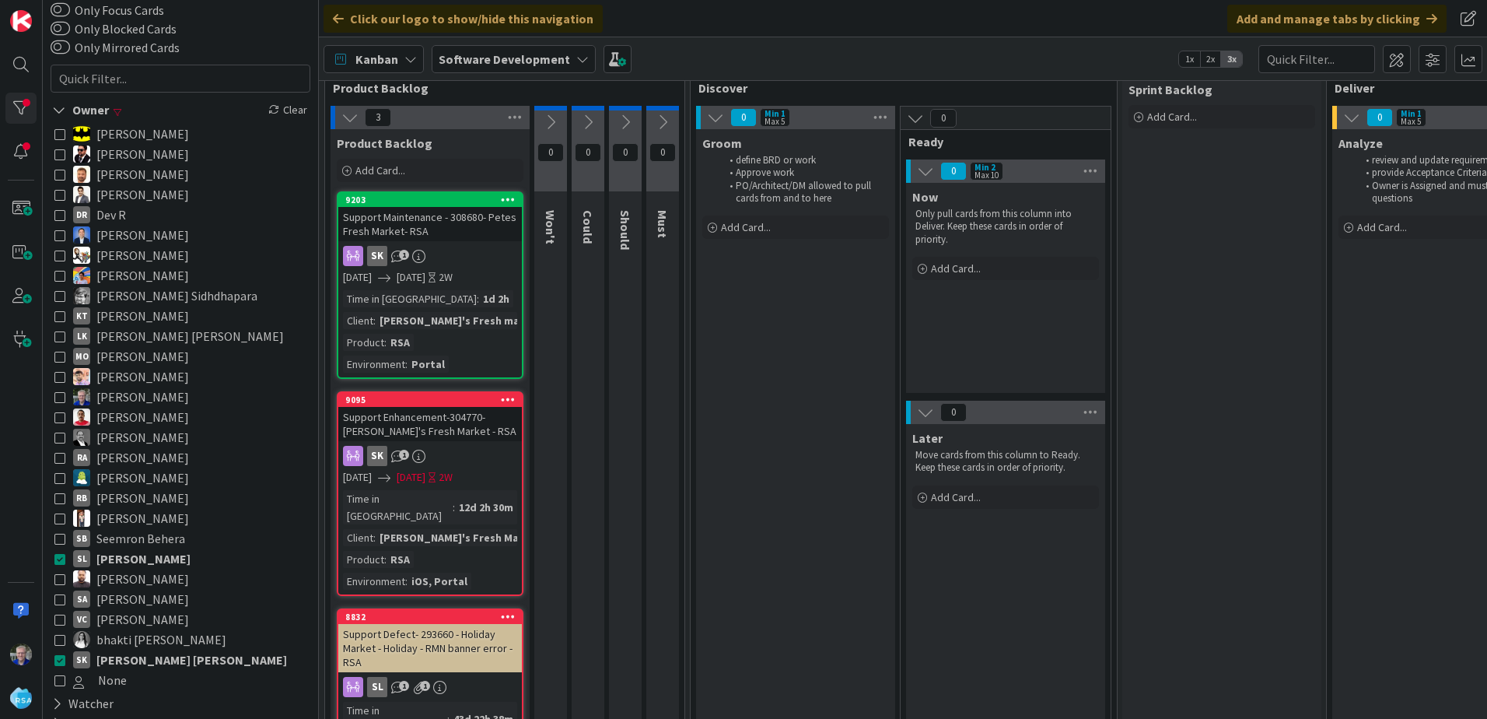
click at [57, 614] on icon at bounding box center [59, 659] width 11 height 11
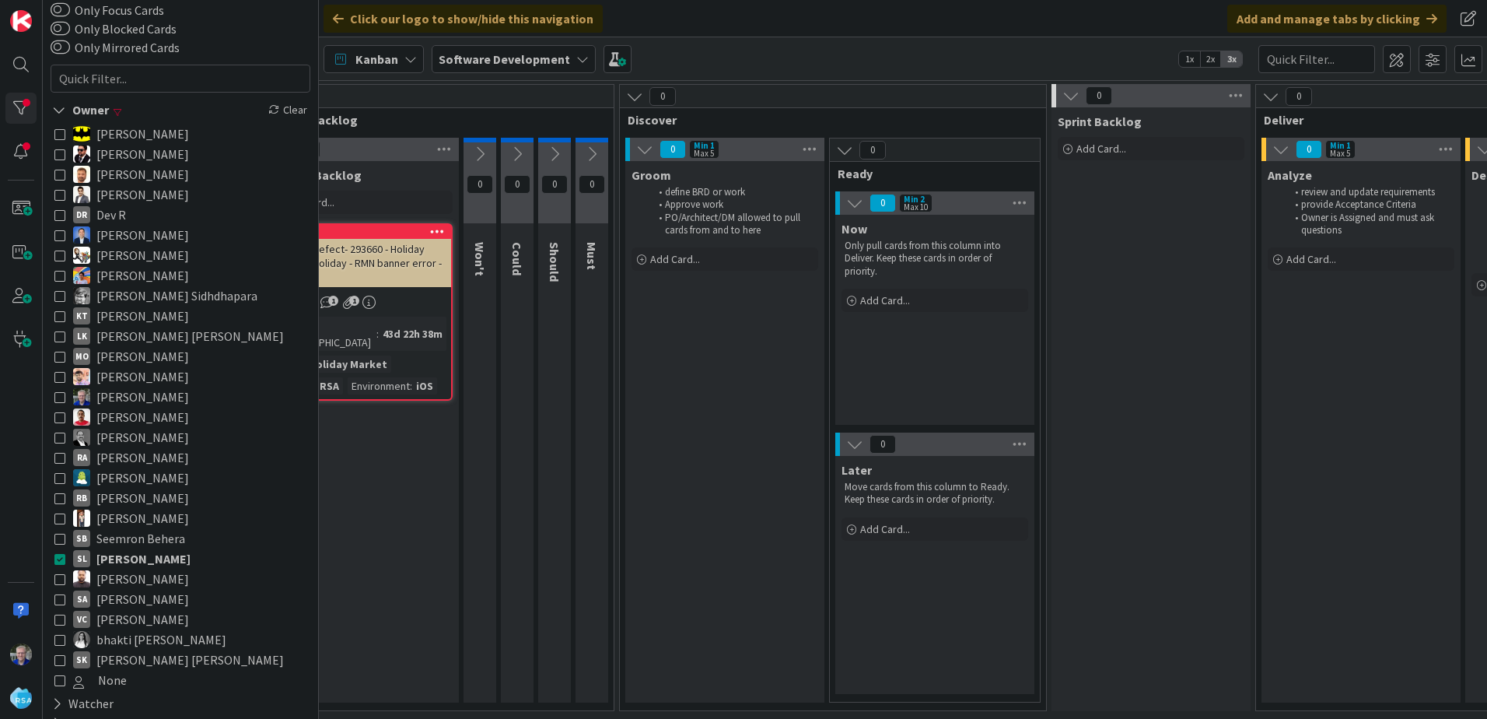
scroll to position [0, 0]
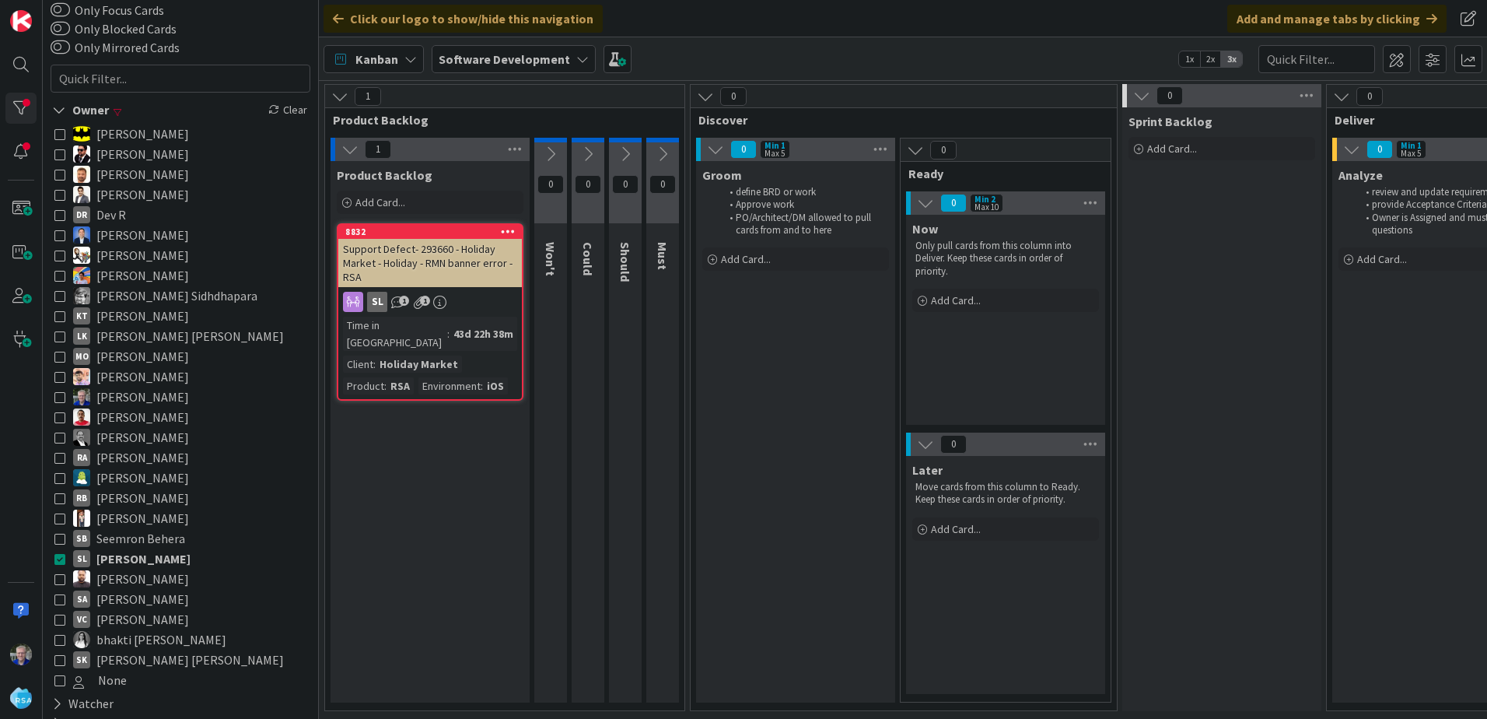
click at [54, 555] on div "[PERSON_NAME] [PERSON_NAME] [PERSON_NAME] [PERSON_NAME] DR [PERSON_NAME] [PERSO…" at bounding box center [181, 407] width 260 height 574
click at [58, 416] on icon at bounding box center [59, 416] width 11 height 11
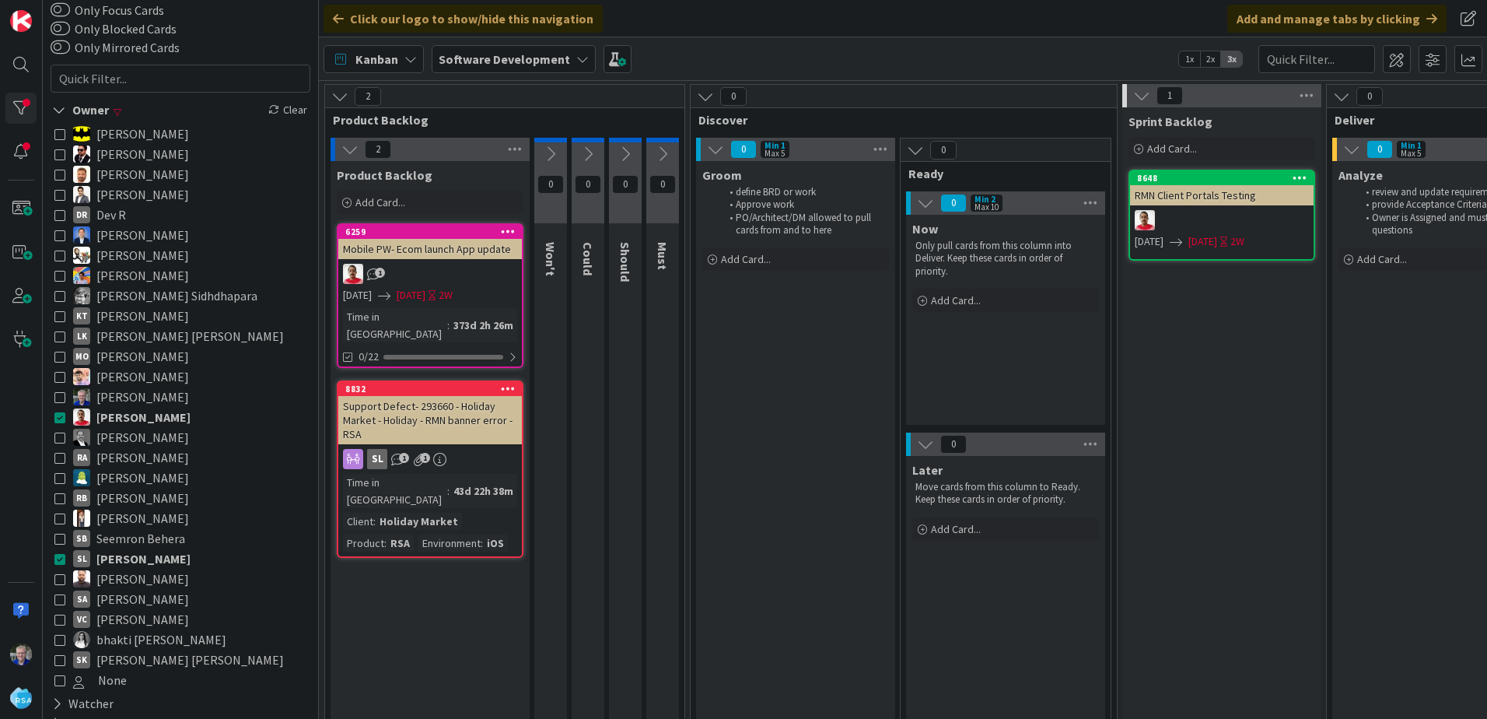
click at [61, 558] on icon at bounding box center [59, 558] width 11 height 11
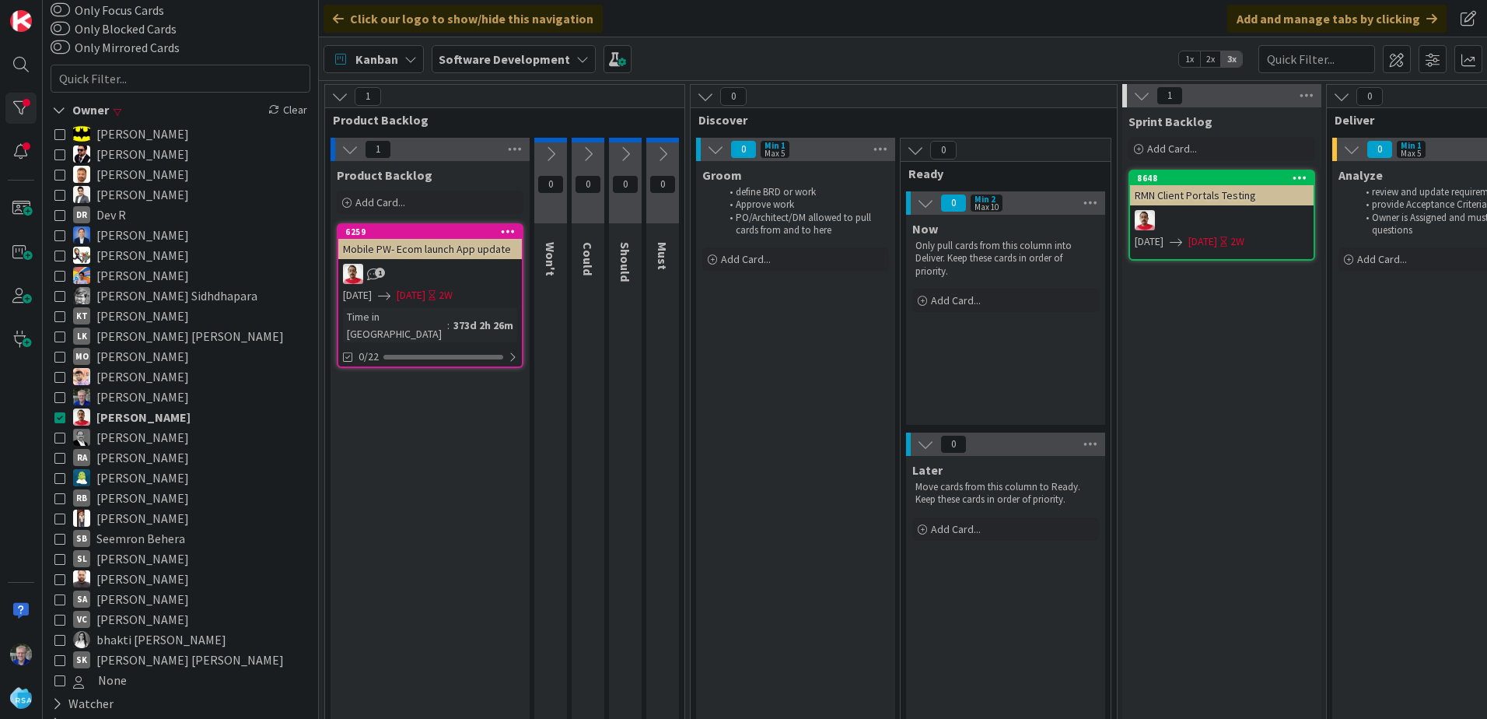
click at [60, 518] on icon at bounding box center [59, 518] width 11 height 11
click at [62, 417] on icon at bounding box center [59, 416] width 11 height 11
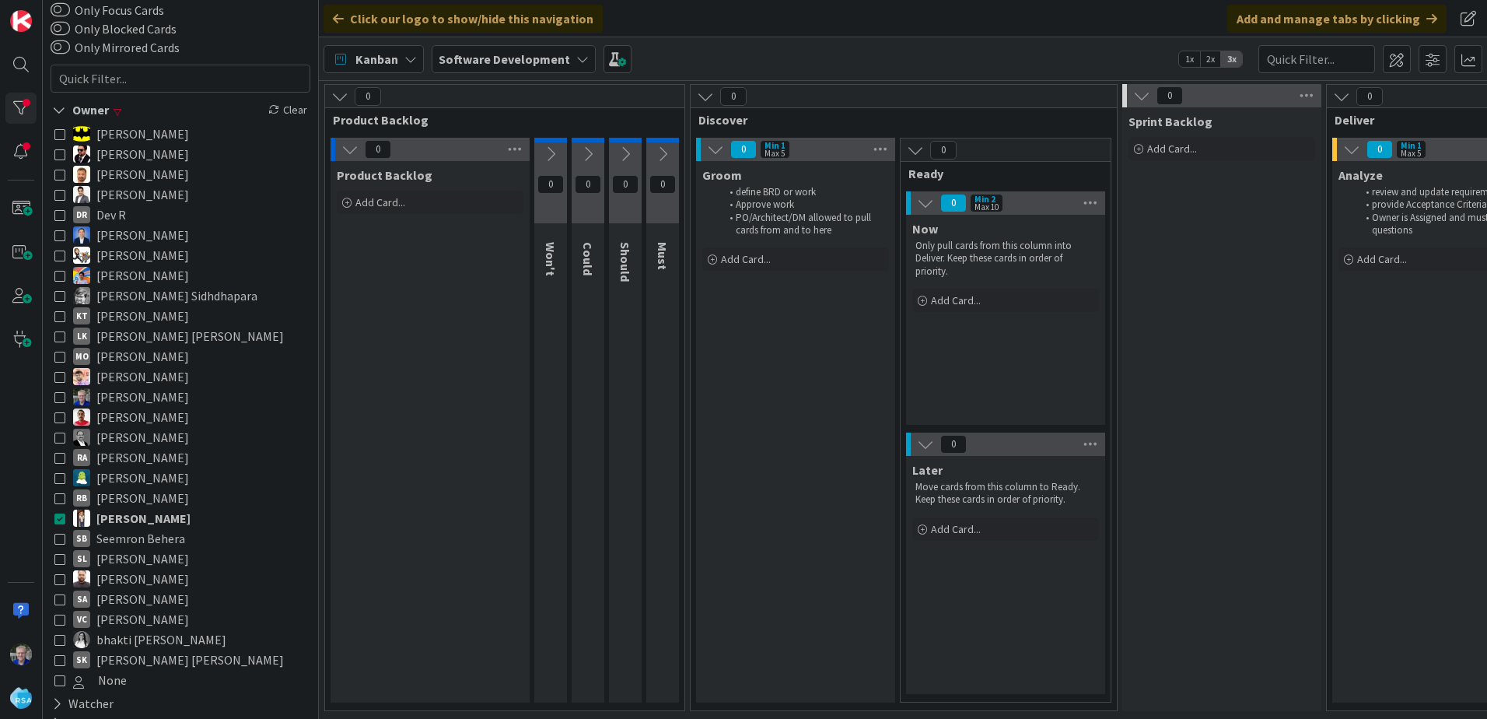
click at [61, 314] on icon at bounding box center [59, 315] width 11 height 11
click at [60, 520] on icon at bounding box center [59, 518] width 11 height 11
click at [60, 316] on icon at bounding box center [59, 315] width 11 height 11
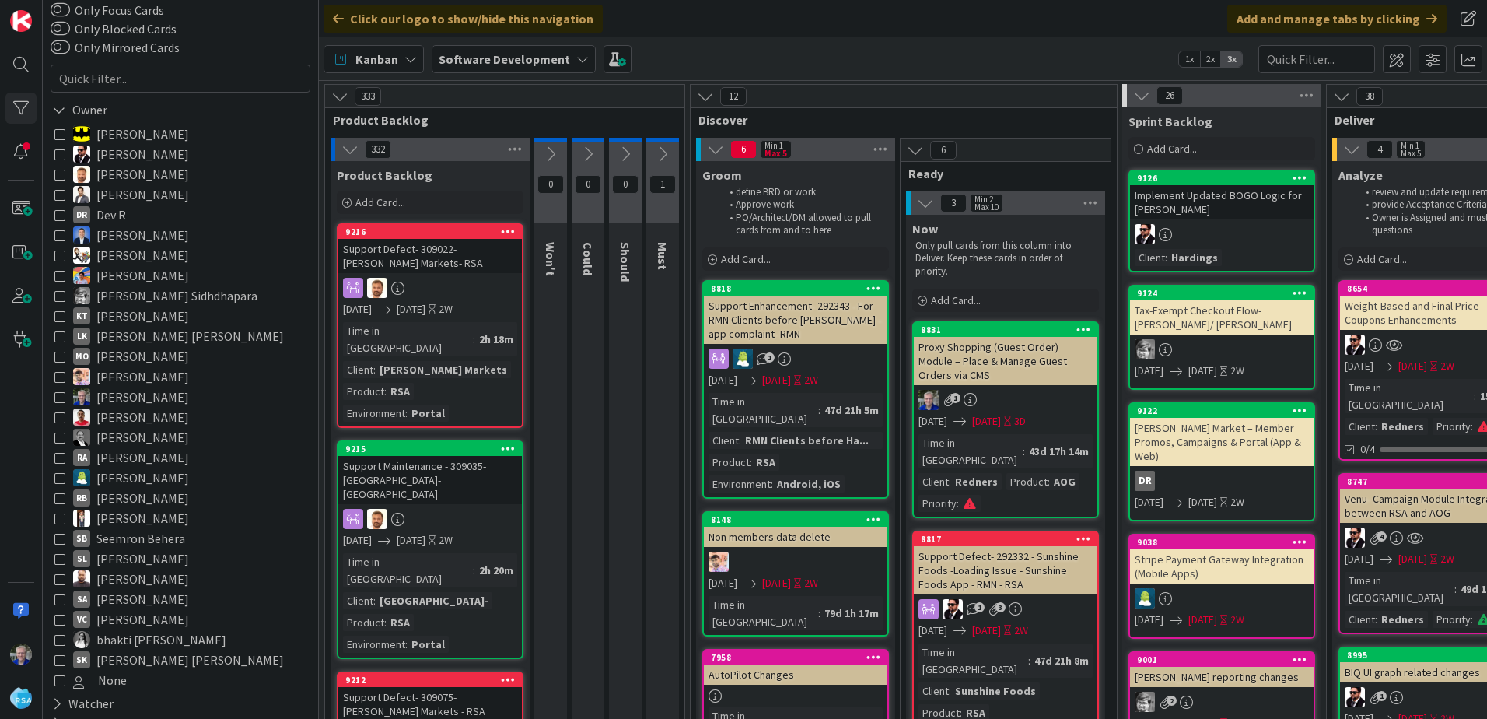
click at [61, 537] on icon at bounding box center [59, 538] width 11 height 11
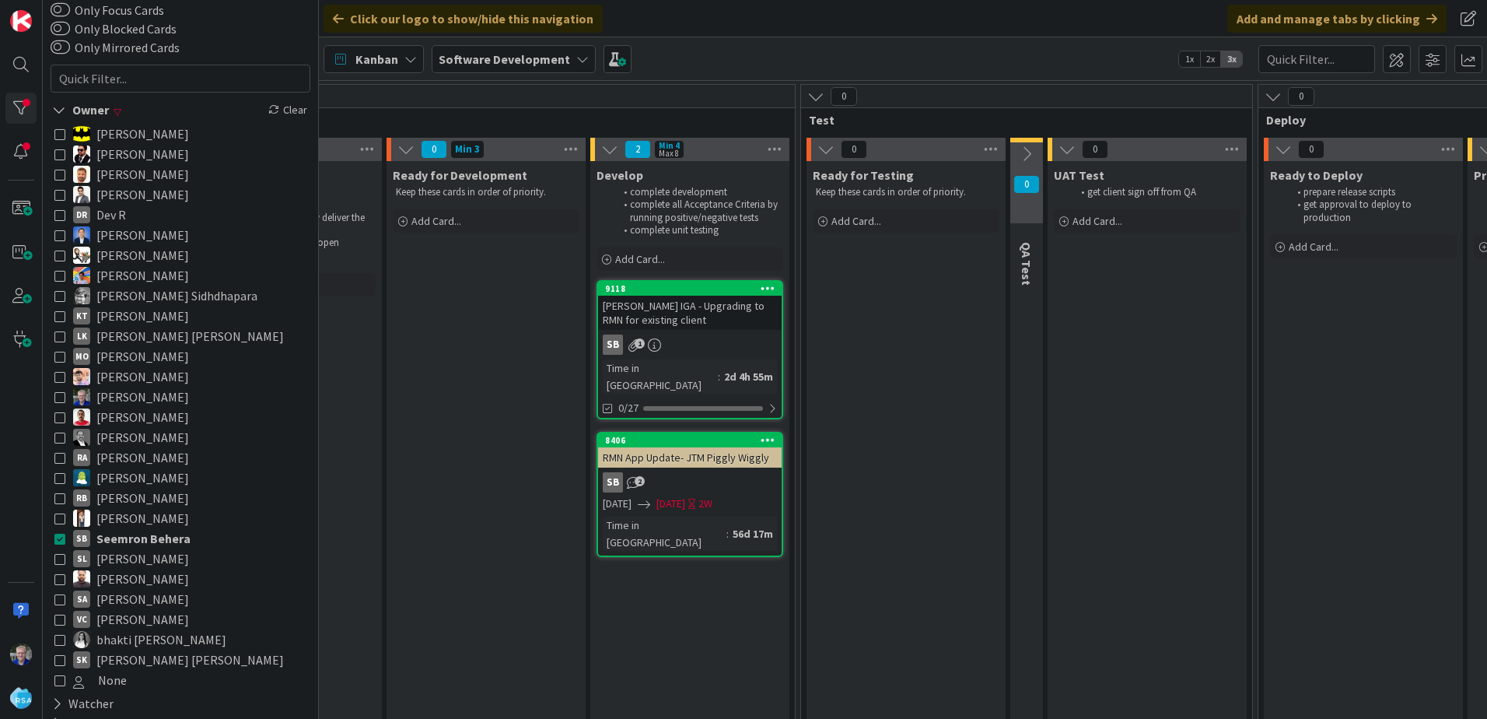
scroll to position [0, 1247]
